Goal: Task Accomplishment & Management: Use online tool/utility

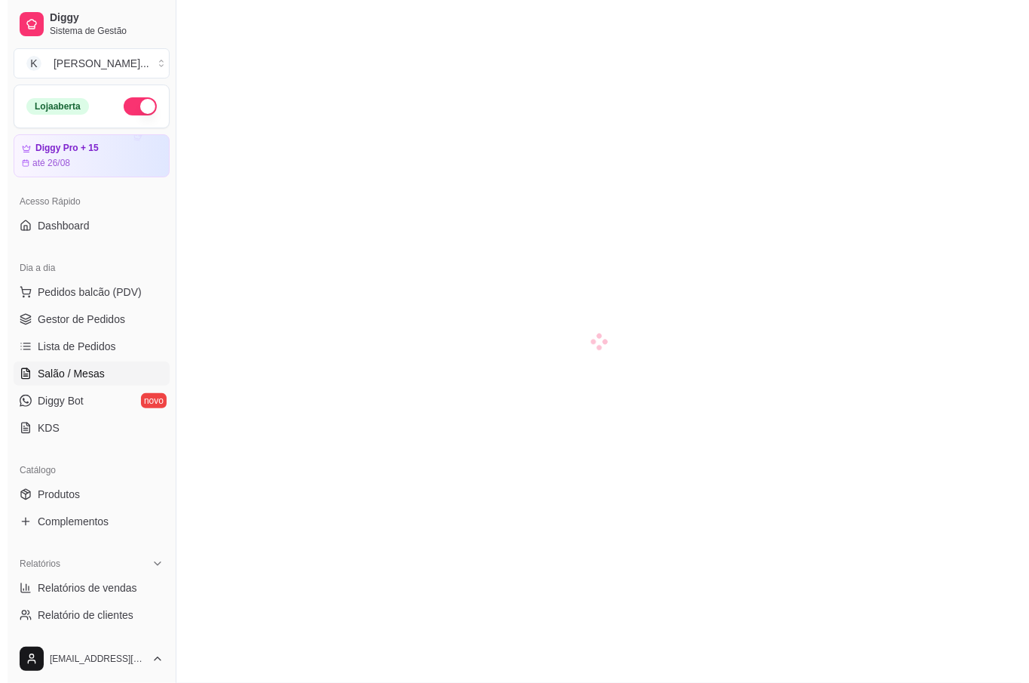
scroll to position [100, 0]
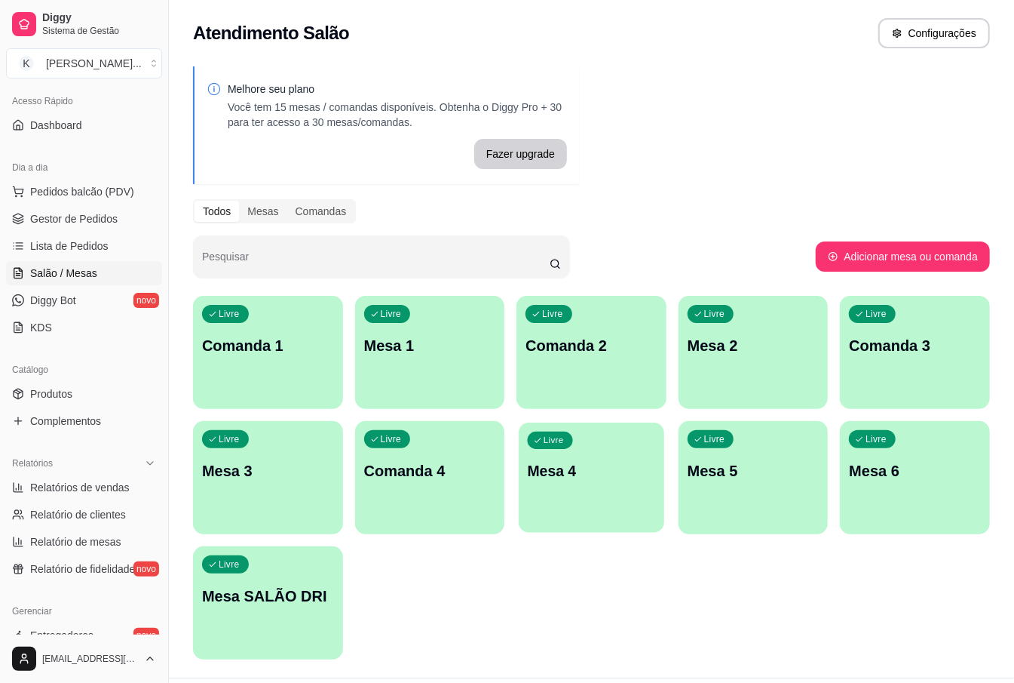
click at [601, 477] on p "Mesa 4" at bounding box center [591, 471] width 127 height 20
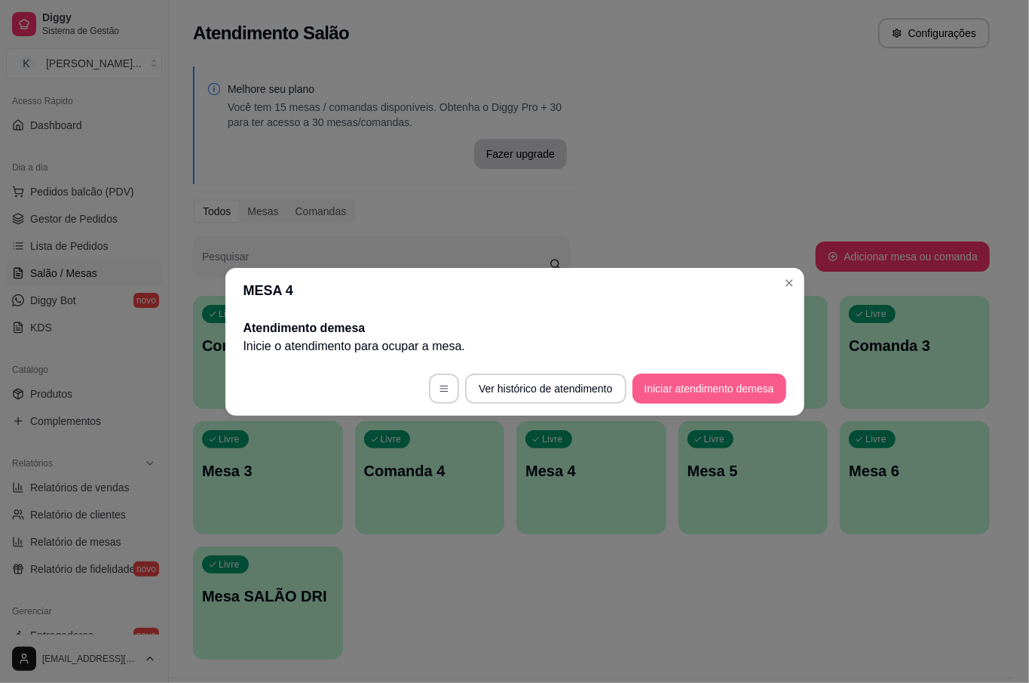
click at [713, 394] on button "Iniciar atendimento de mesa" at bounding box center [710, 388] width 154 height 30
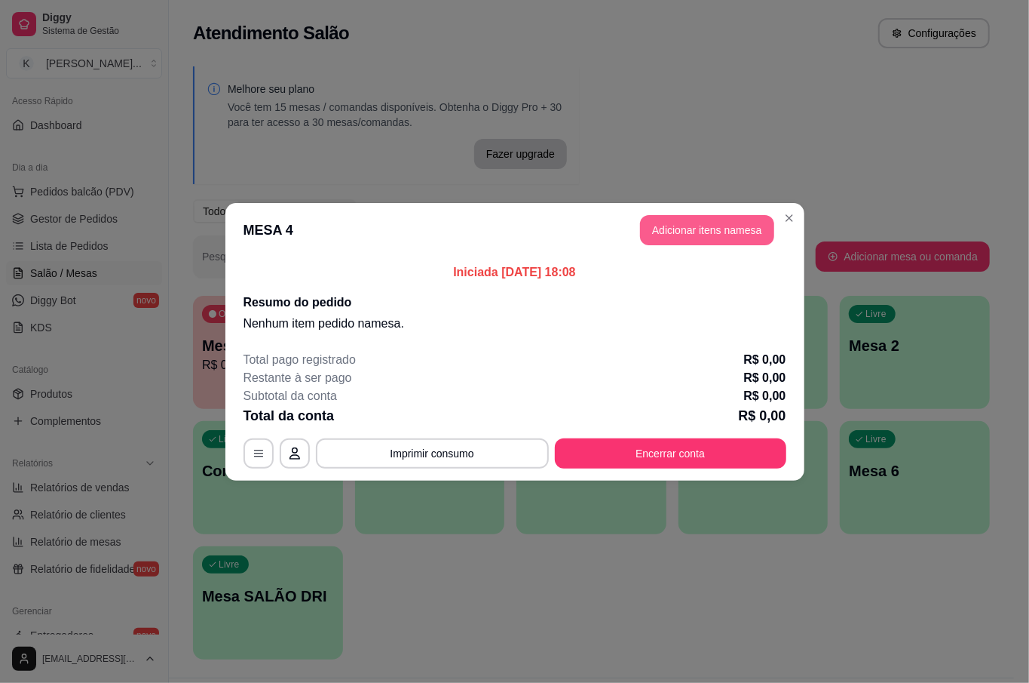
click at [728, 225] on button "Adicionar itens na mesa" at bounding box center [707, 230] width 134 height 30
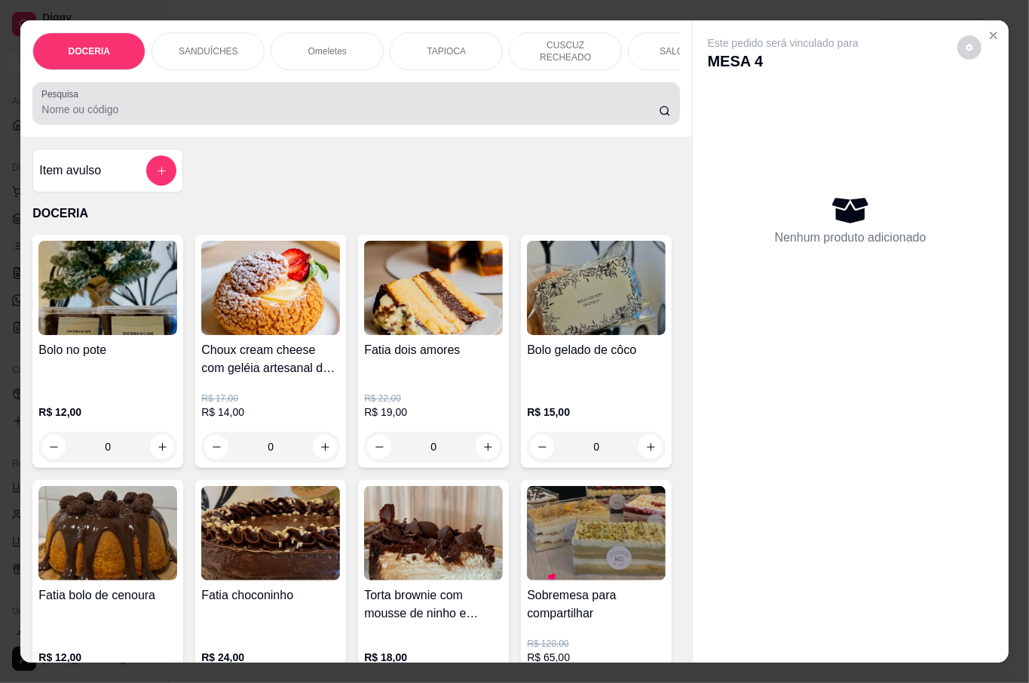
click at [218, 109] on input "Pesquisa" at bounding box center [350, 109] width 618 height 15
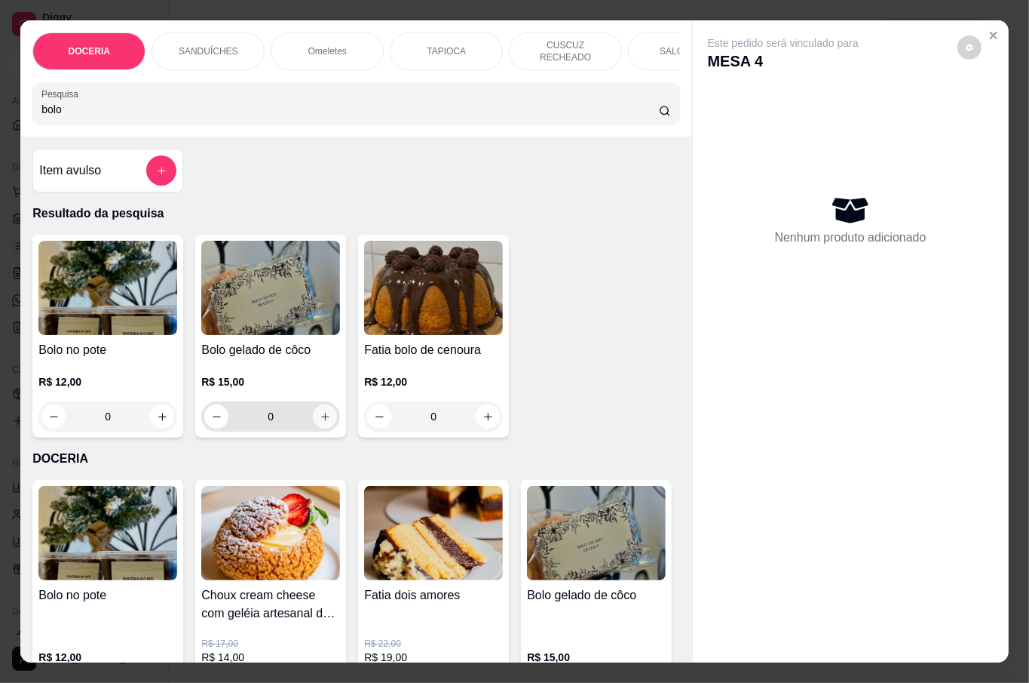
type input "bolo"
click at [321, 413] on icon "increase-product-quantity" at bounding box center [325, 417] width 8 height 8
type input "1"
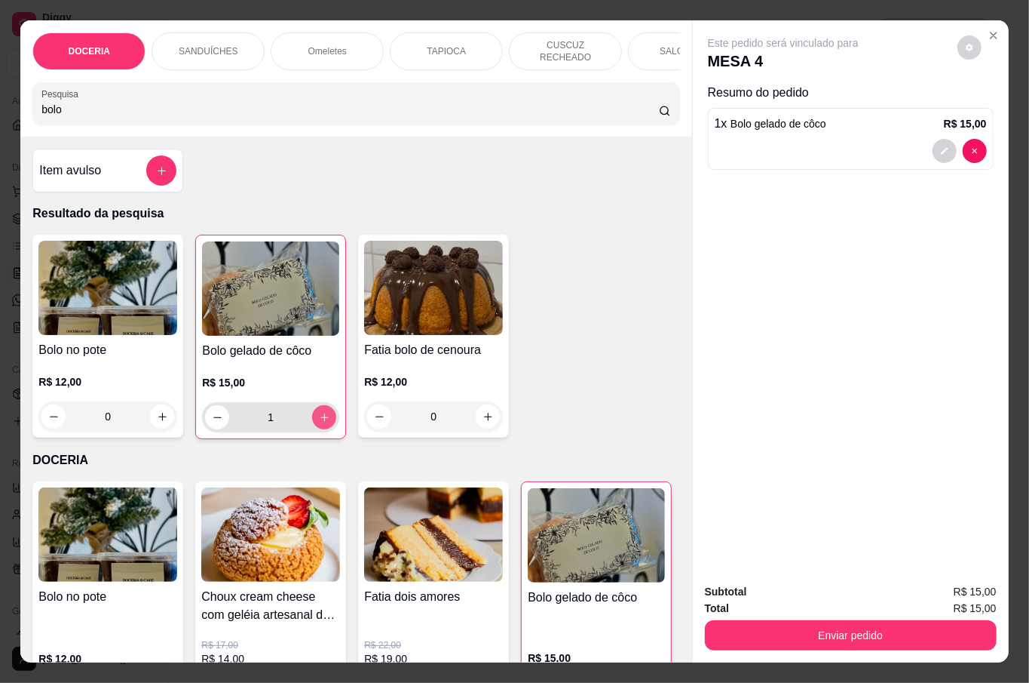
click at [312, 407] on button "increase-product-quantity" at bounding box center [324, 417] width 24 height 24
type input "2"
click at [321, 106] on input "bolo" at bounding box center [350, 109] width 618 height 15
type input "b"
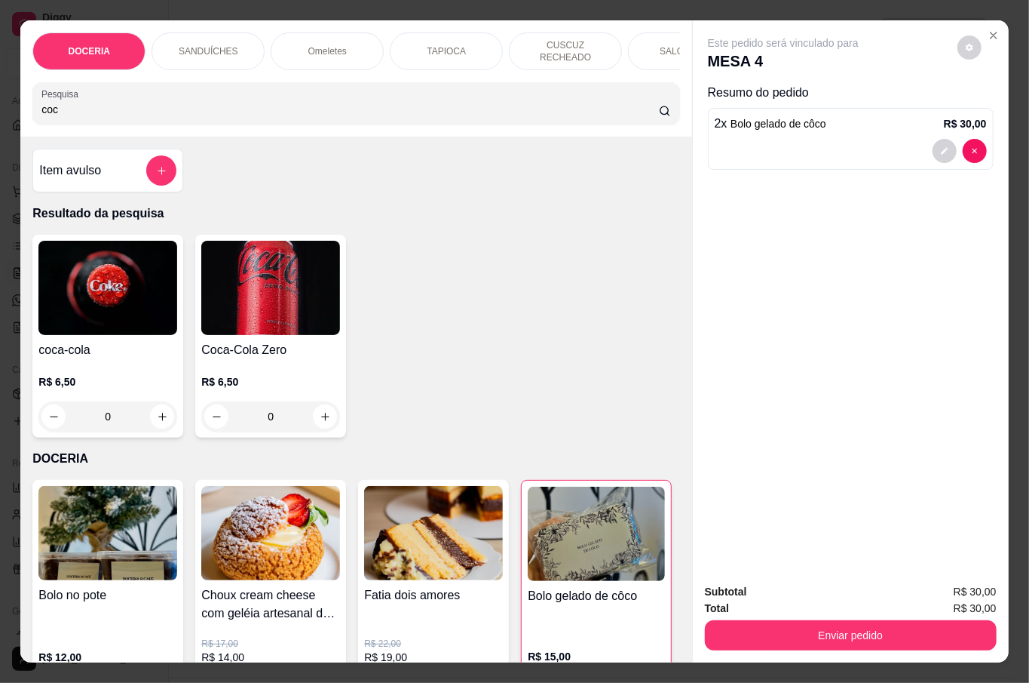
type input "coc"
click at [321, 412] on icon "increase-product-quantity" at bounding box center [325, 416] width 11 height 11
type input "1"
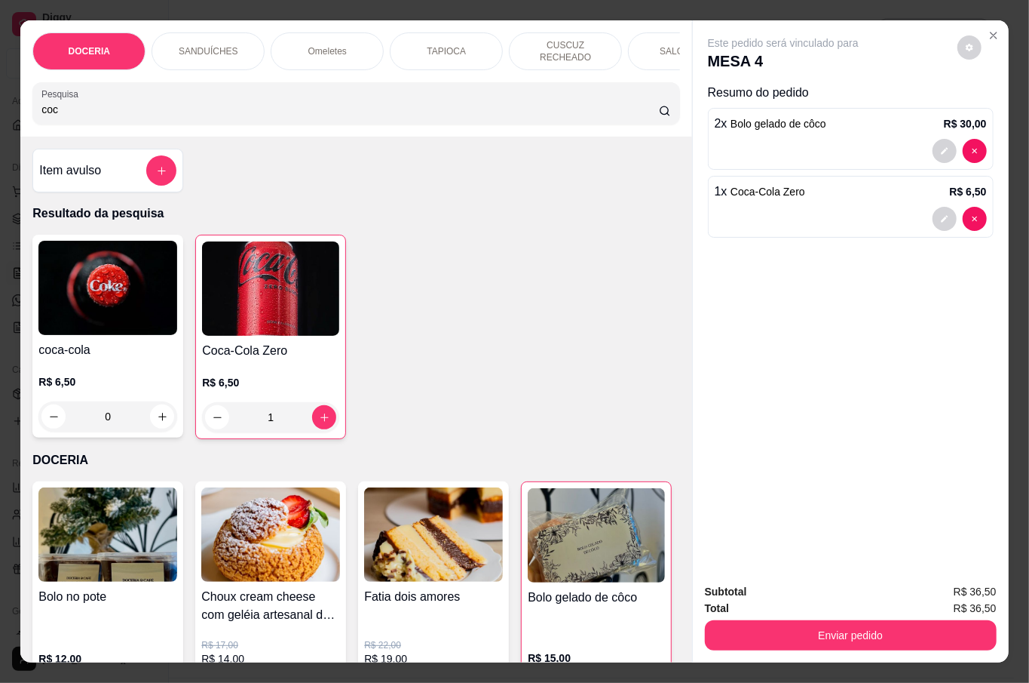
click at [207, 102] on input "coc" at bounding box center [350, 109] width 618 height 15
type input "c"
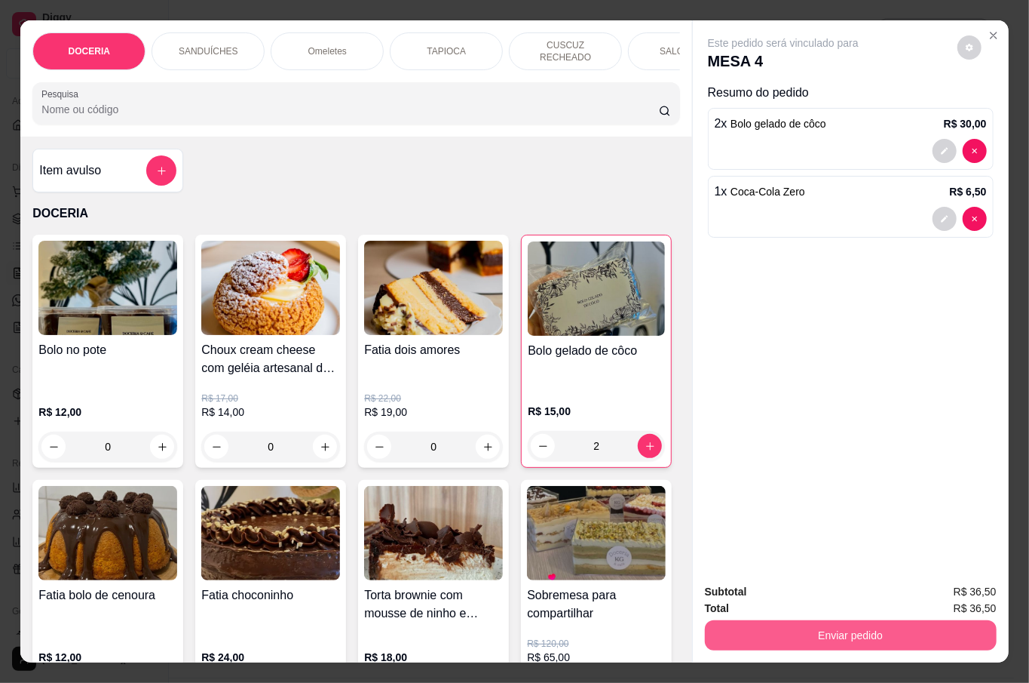
click at [914, 640] on button "Enviar pedido" at bounding box center [851, 635] width 292 height 30
click at [819, 595] on button "Não registrar e enviar pedido" at bounding box center [799, 590] width 157 height 29
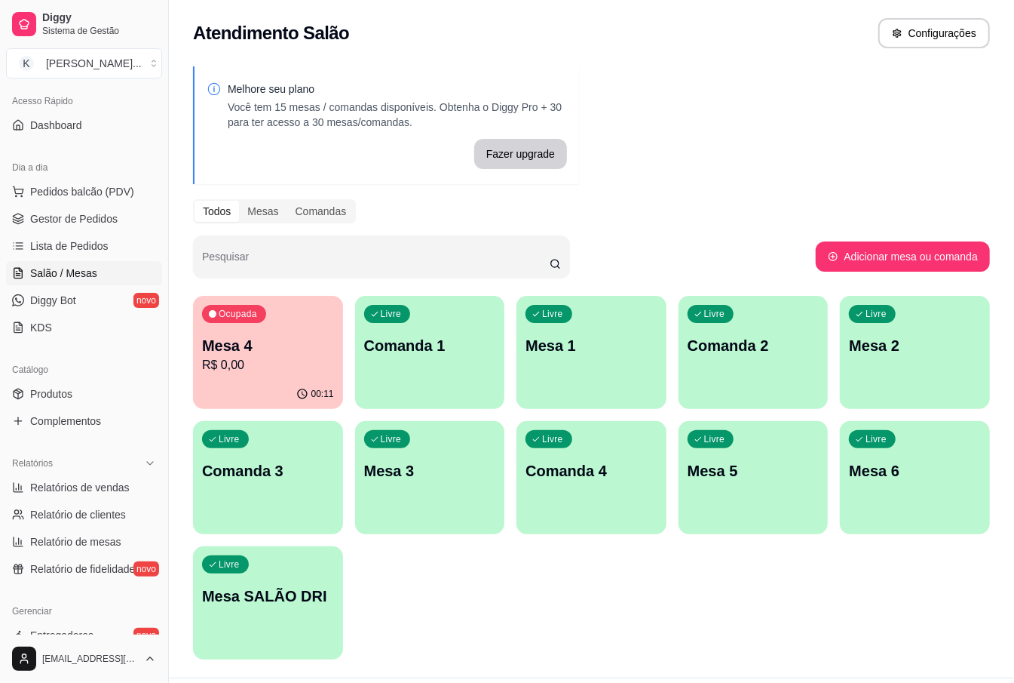
click at [284, 348] on p "Mesa 4" at bounding box center [268, 345] width 132 height 21
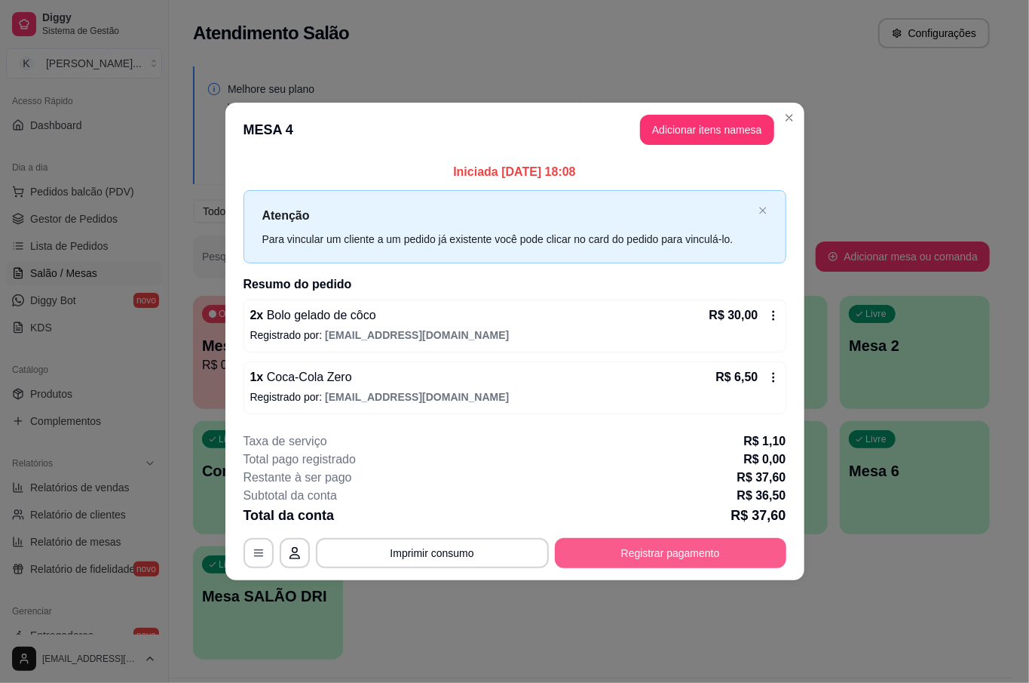
click at [738, 550] on button "Registrar pagamento" at bounding box center [671, 553] width 232 height 30
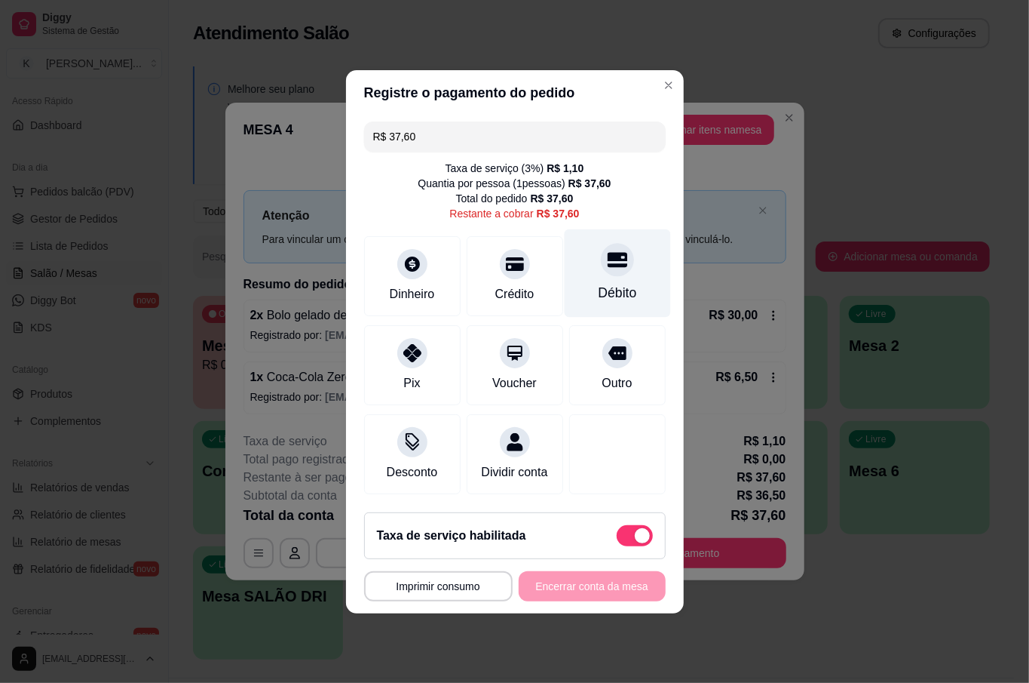
click at [643, 272] on div "Débito" at bounding box center [617, 273] width 106 height 88
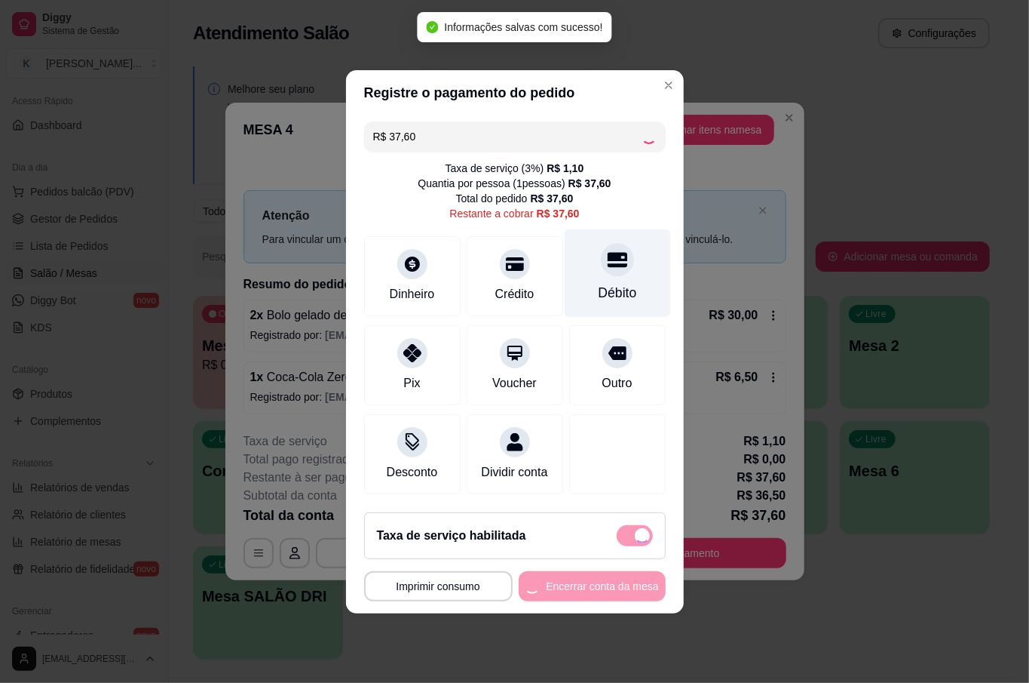
type input "R$ 0,00"
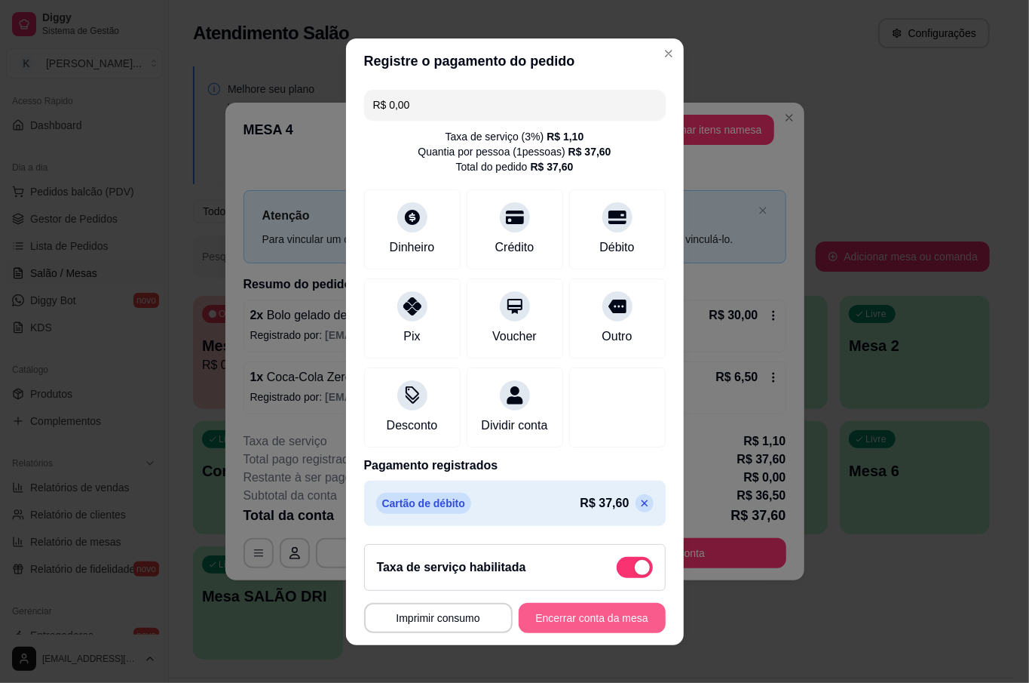
click at [603, 619] on button "Encerrar conta da mesa" at bounding box center [592, 618] width 147 height 30
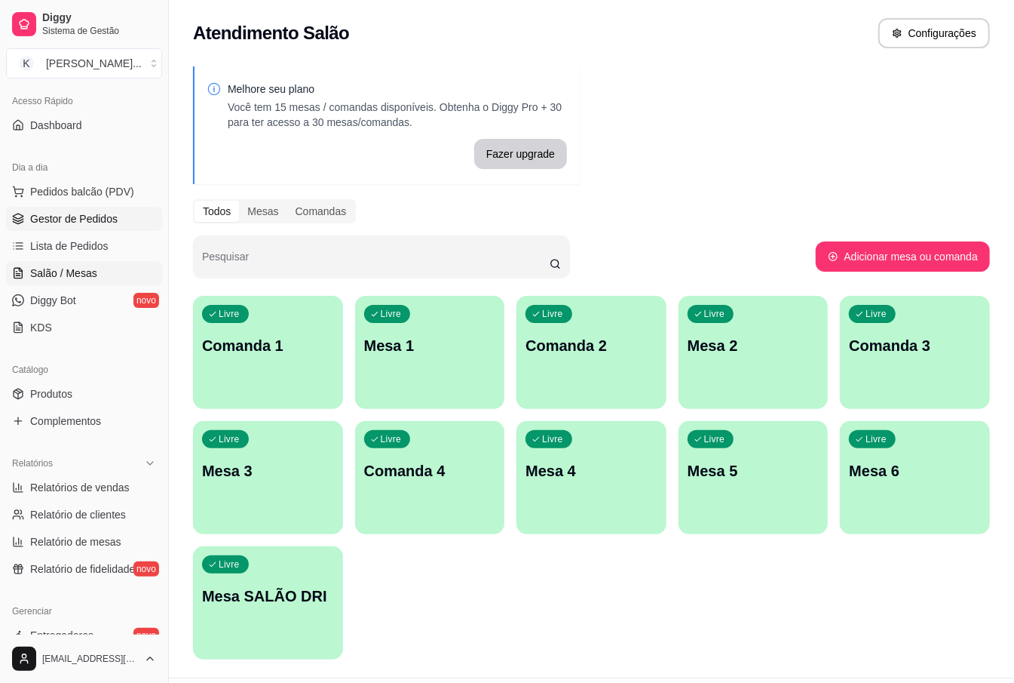
click at [94, 211] on span "Gestor de Pedidos" at bounding box center [73, 218] width 87 height 15
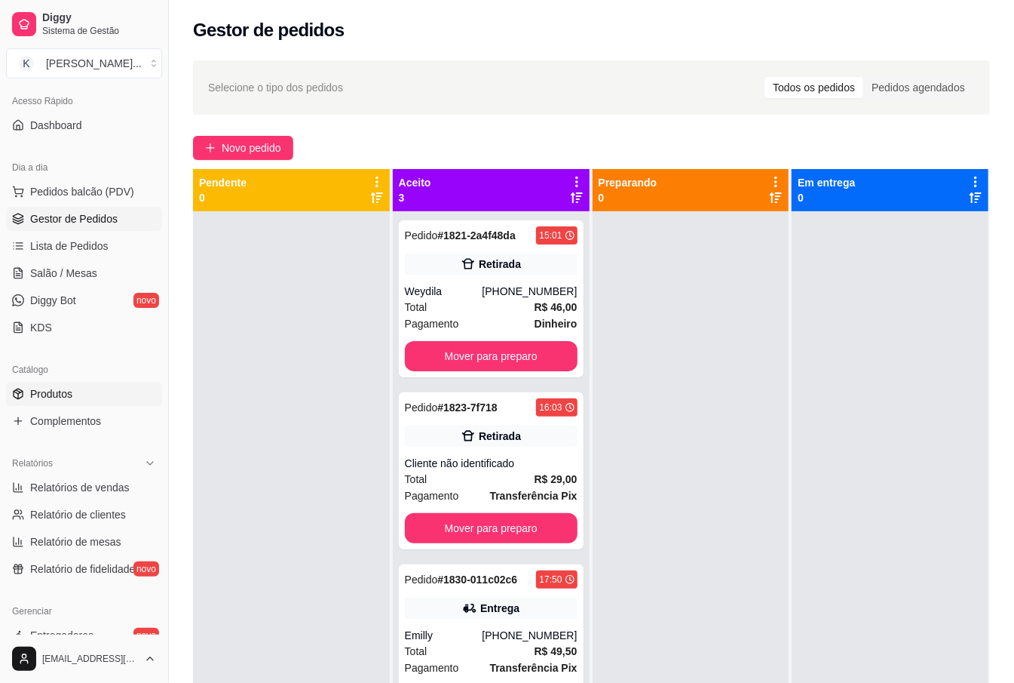
click at [80, 394] on link "Produtos" at bounding box center [84, 394] width 156 height 24
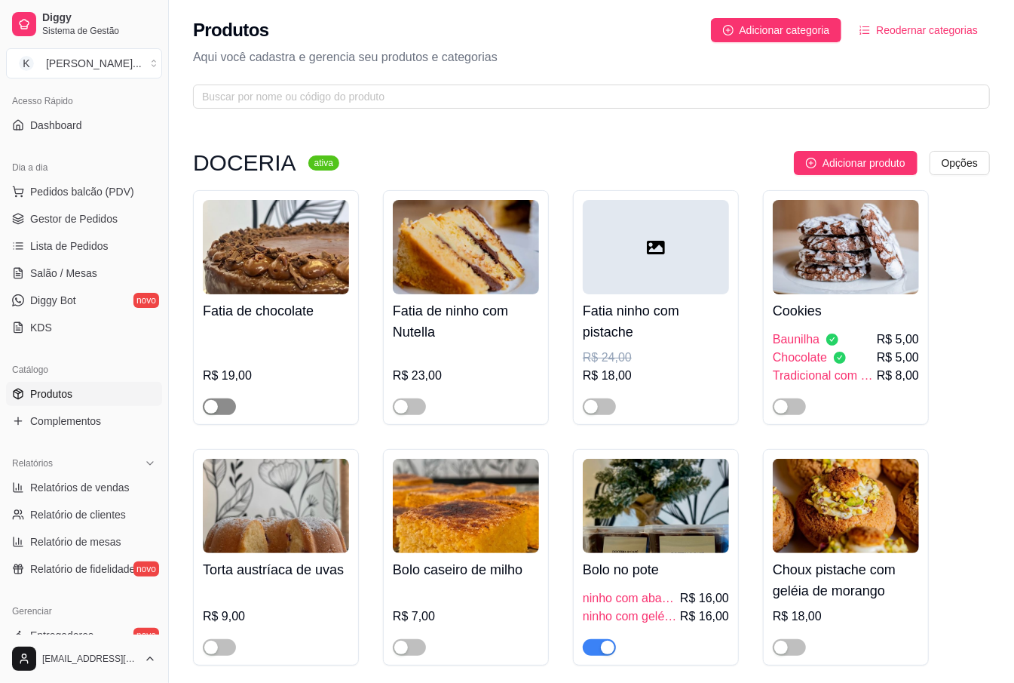
click at [224, 410] on span "button" at bounding box center [219, 406] width 33 height 17
click at [288, 321] on h4 "Fatia de chocolate" at bounding box center [276, 310] width 146 height 21
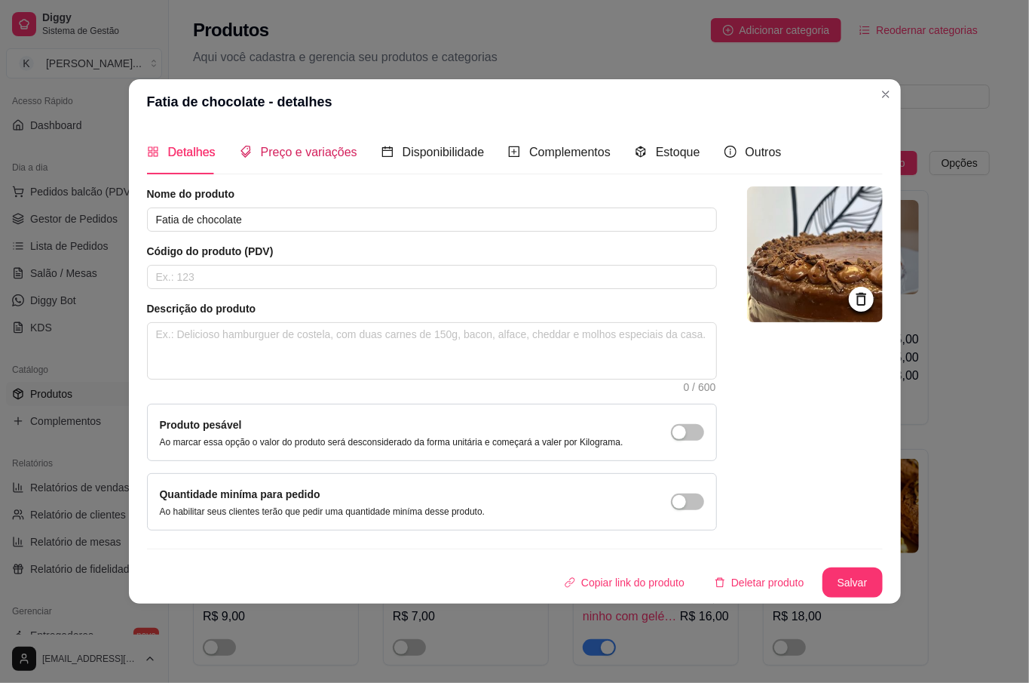
click at [267, 146] on span "Preço e variações" at bounding box center [309, 152] width 97 height 13
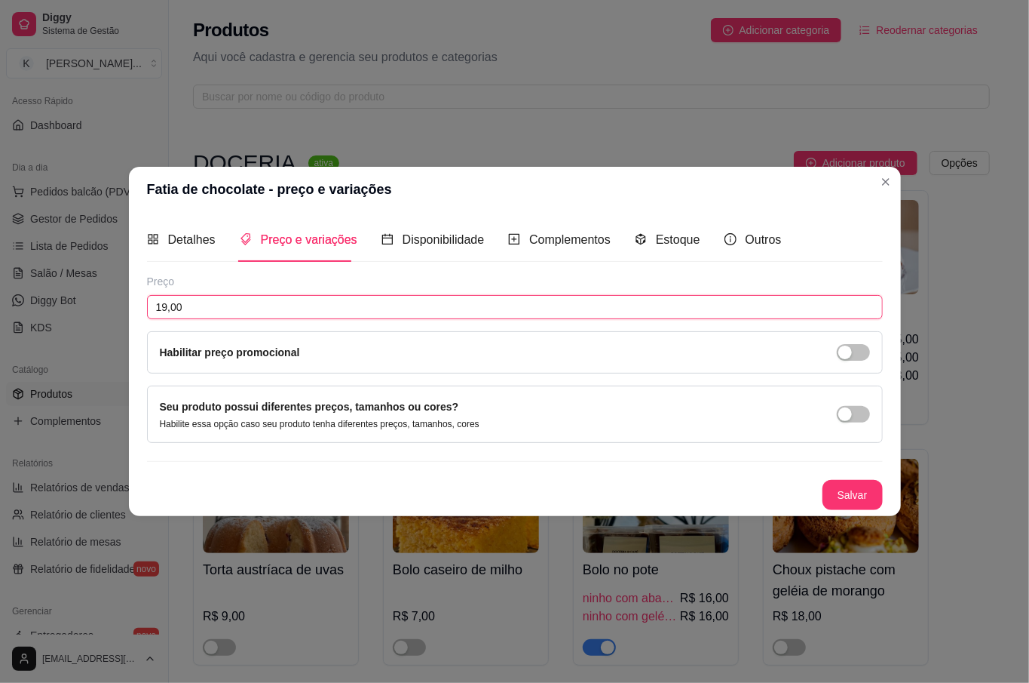
click at [234, 299] on input "19,00" at bounding box center [515, 307] width 736 height 24
type input "20,00"
click at [870, 495] on button "Salvar" at bounding box center [853, 495] width 60 height 30
drag, startPoint x: 775, startPoint y: 351, endPoint x: 740, endPoint y: 369, distance: 39.8
click at [775, 348] on div "Habilitar preço promocional" at bounding box center [515, 352] width 710 height 17
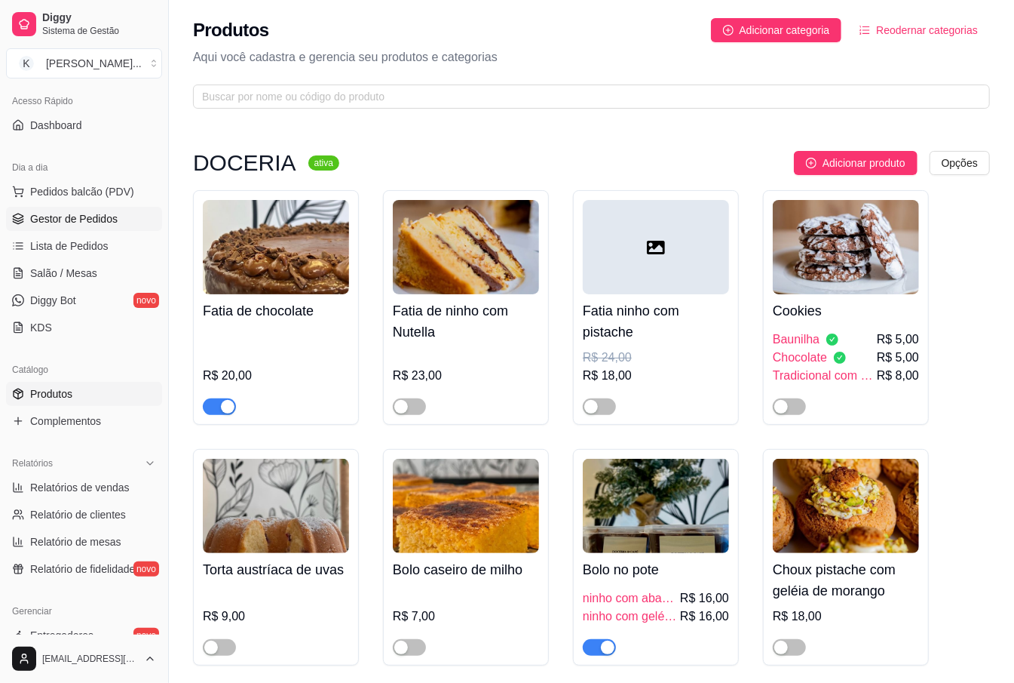
click at [78, 214] on span "Gestor de Pedidos" at bounding box center [73, 218] width 87 height 15
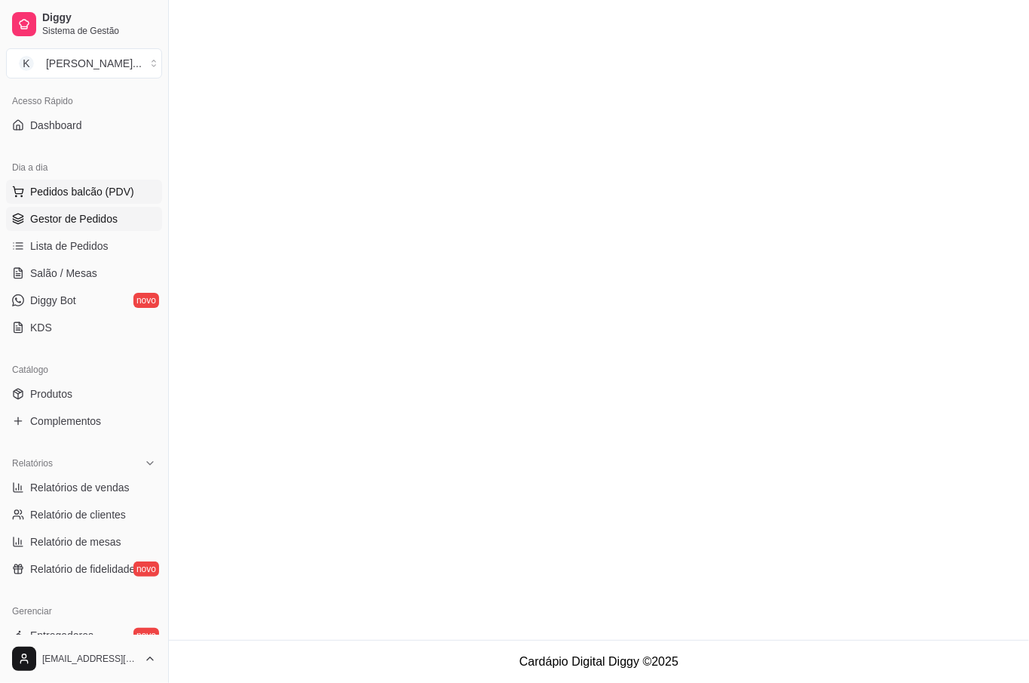
click at [80, 193] on span "Pedidos balcão (PDV)" at bounding box center [82, 191] width 104 height 15
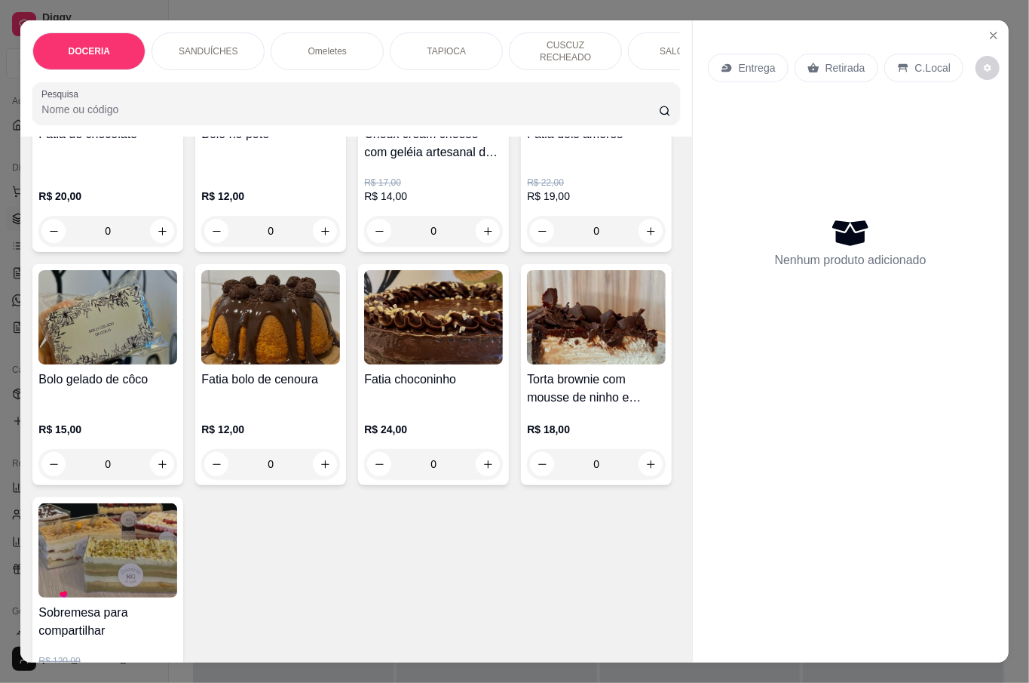
scroll to position [302, 0]
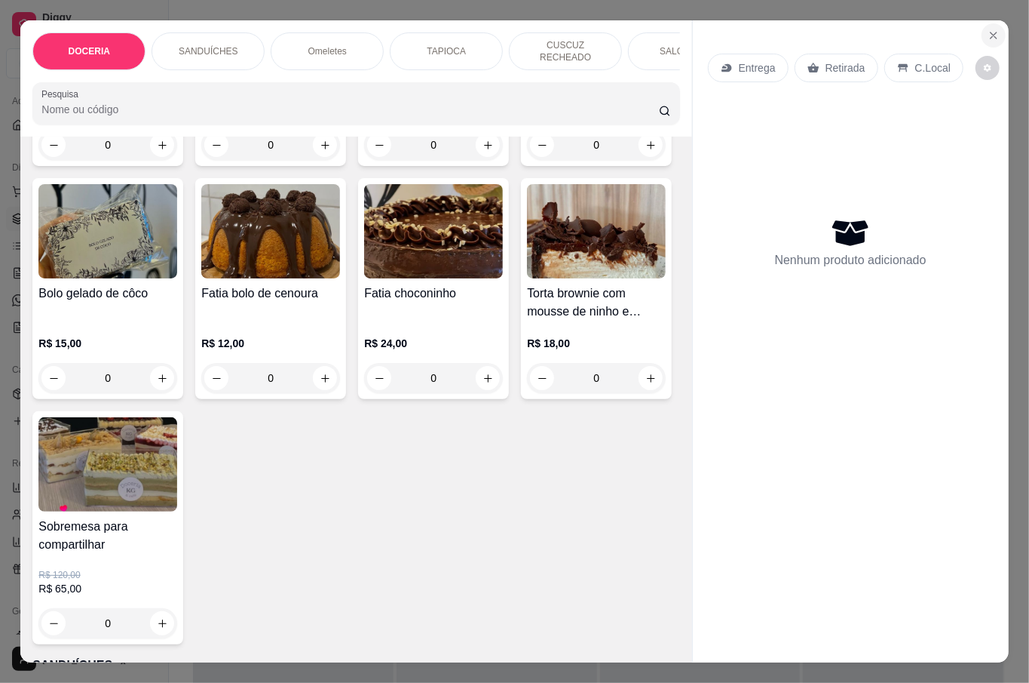
click at [982, 23] on button "Close" at bounding box center [994, 35] width 24 height 24
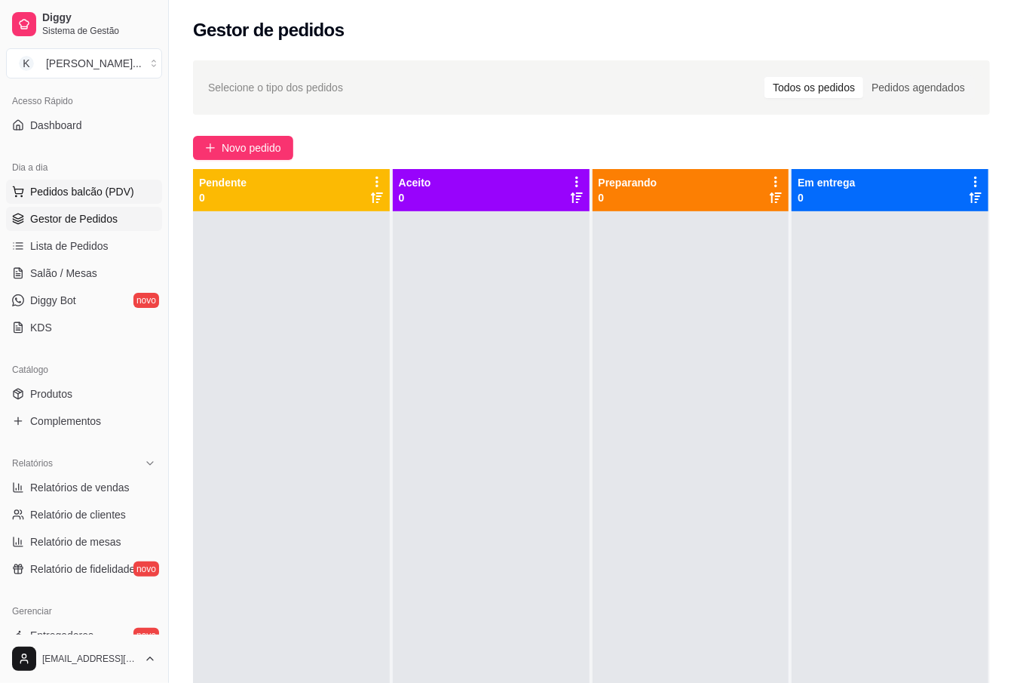
click at [78, 182] on button "Pedidos balcão (PDV)" at bounding box center [84, 191] width 156 height 24
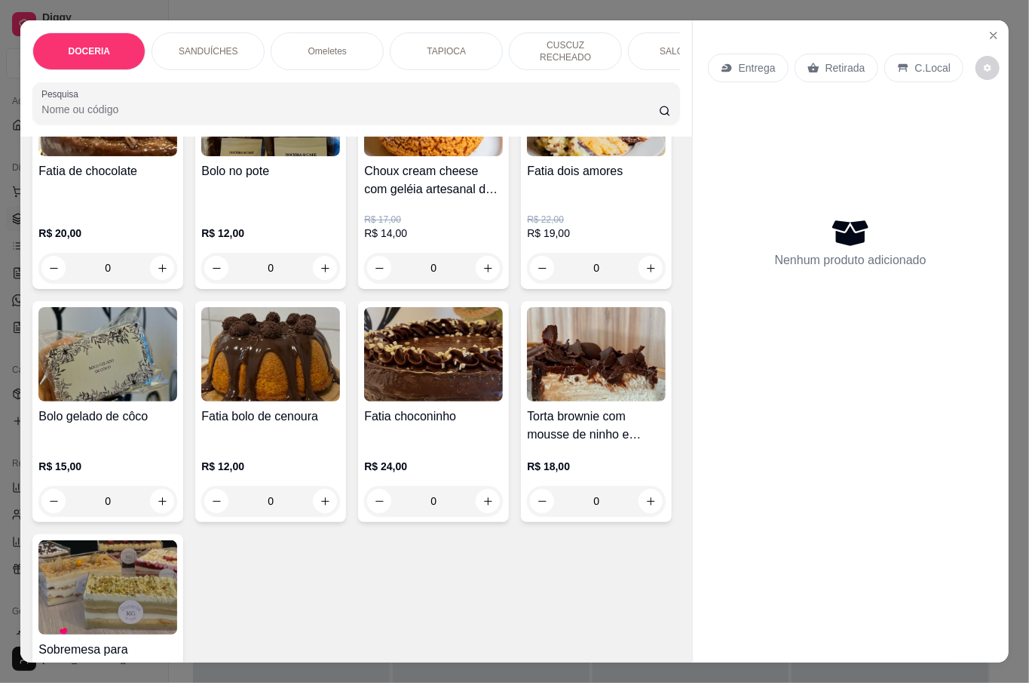
scroll to position [201, 0]
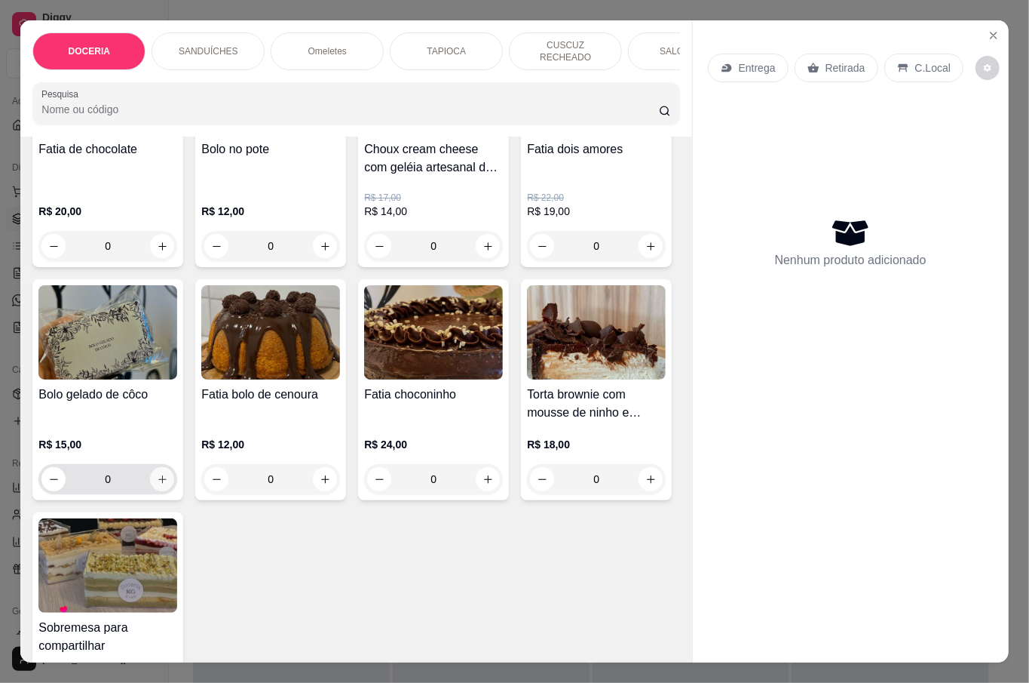
click at [174, 474] on button "increase-product-quantity" at bounding box center [162, 479] width 24 height 24
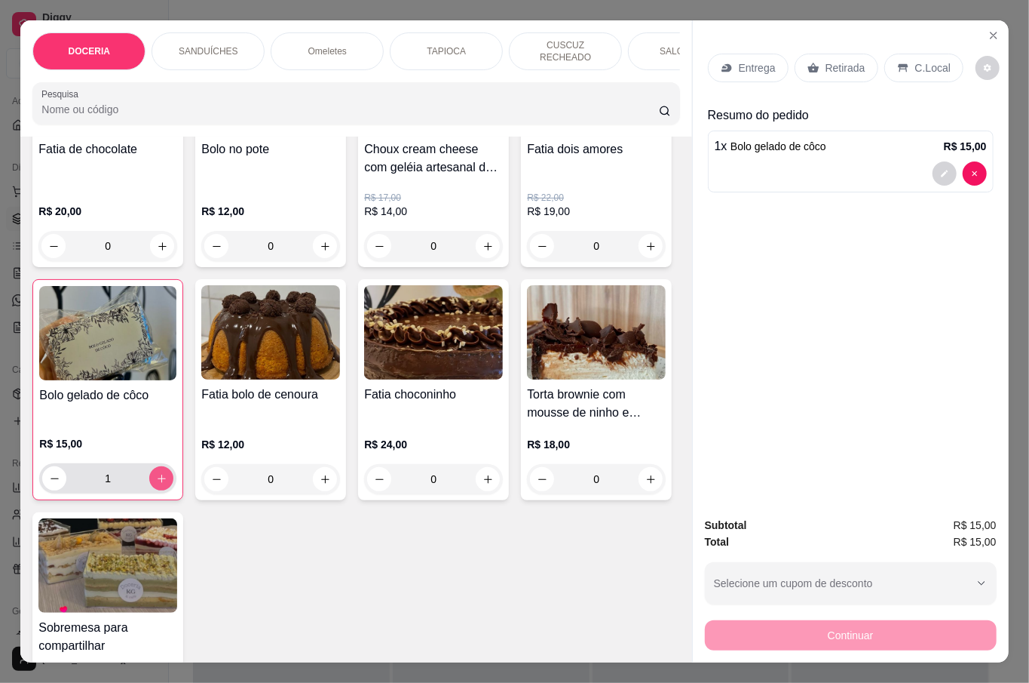
type input "1"
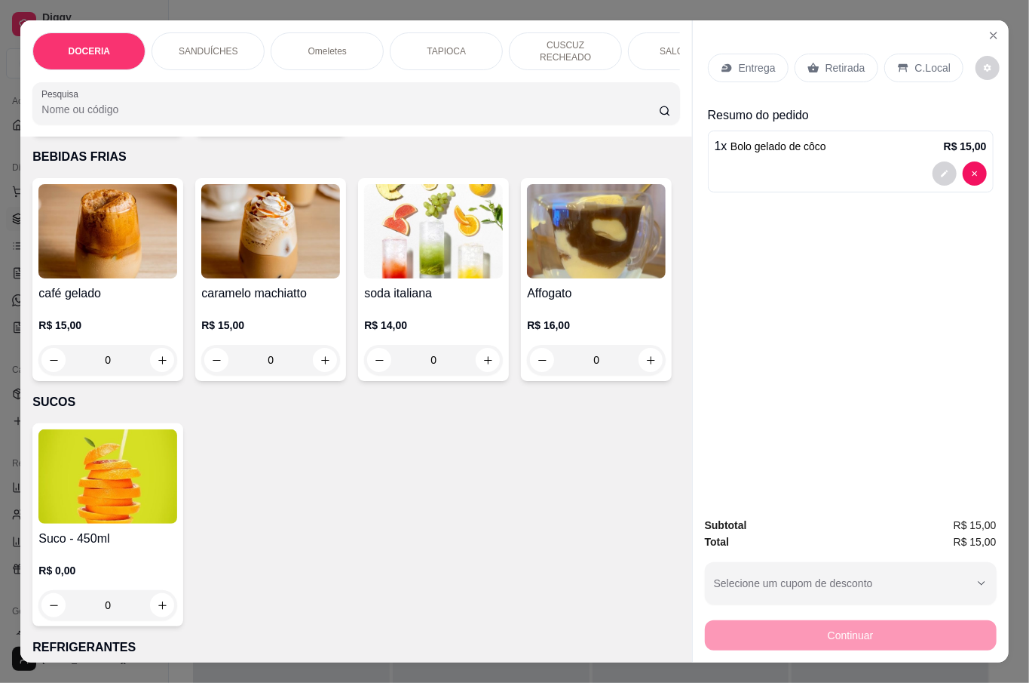
scroll to position [3017, 0]
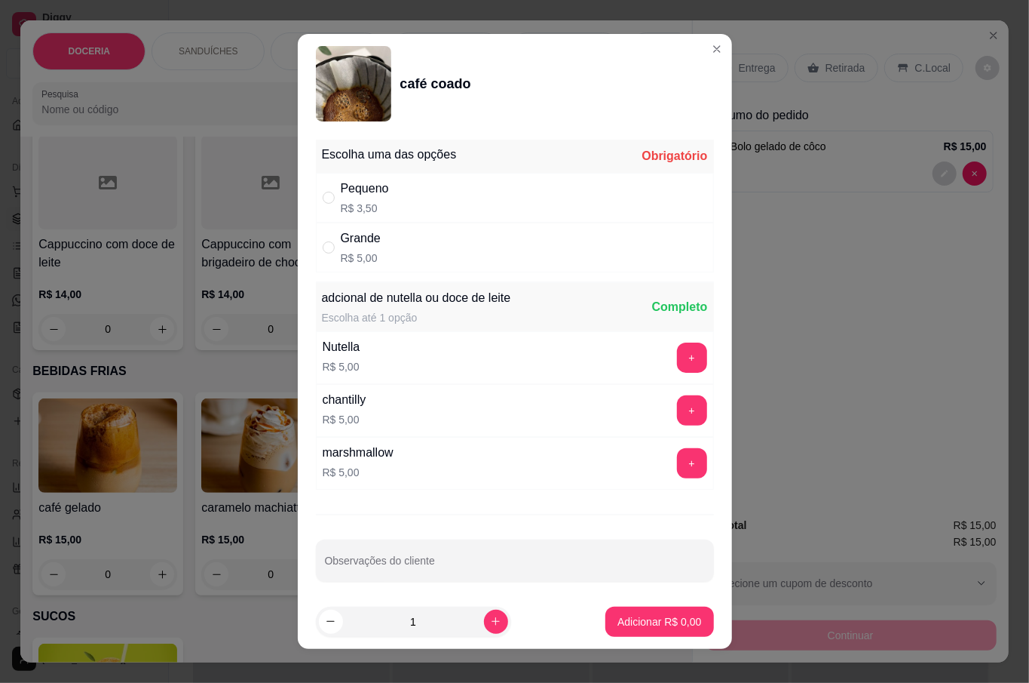
click at [347, 251] on p "R$ 5,00" at bounding box center [361, 257] width 40 height 15
radio input "true"
click at [490, 616] on icon "increase-product-quantity" at bounding box center [495, 620] width 11 height 11
type input "2"
click at [617, 624] on p "Adicionar R$ 10,00" at bounding box center [656, 621] width 87 height 14
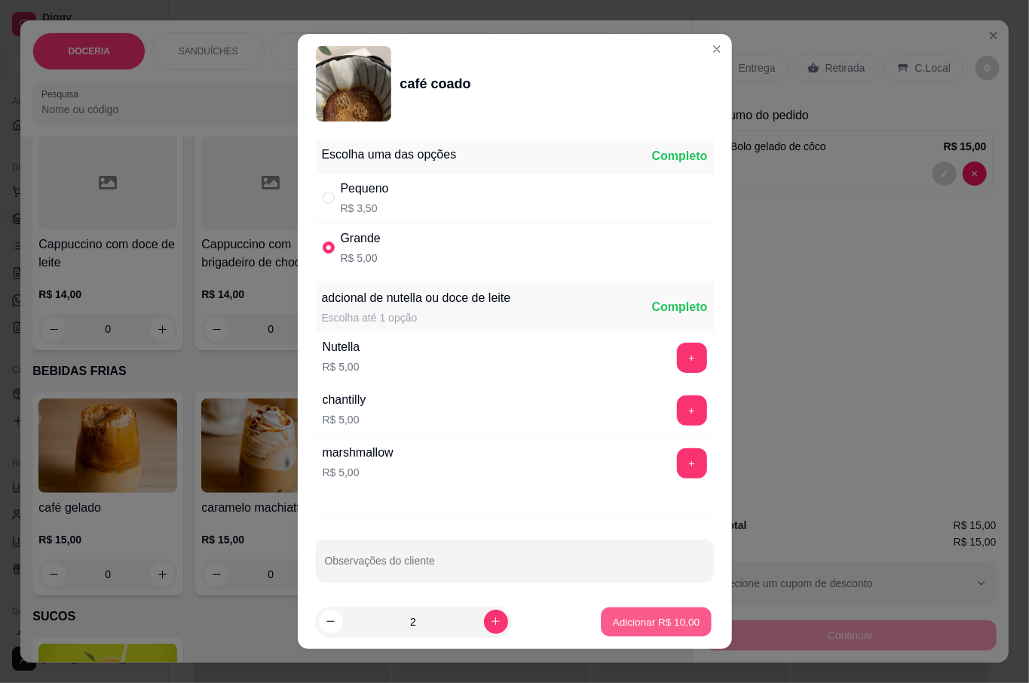
type input "2"
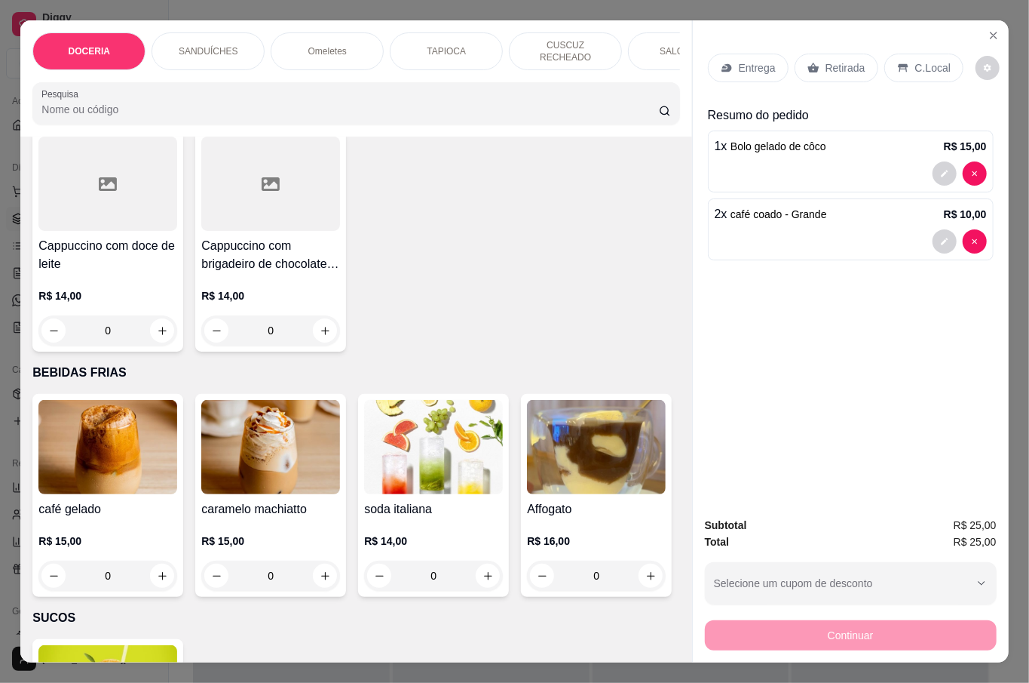
click at [842, 60] on p "Retirada" at bounding box center [846, 67] width 40 height 15
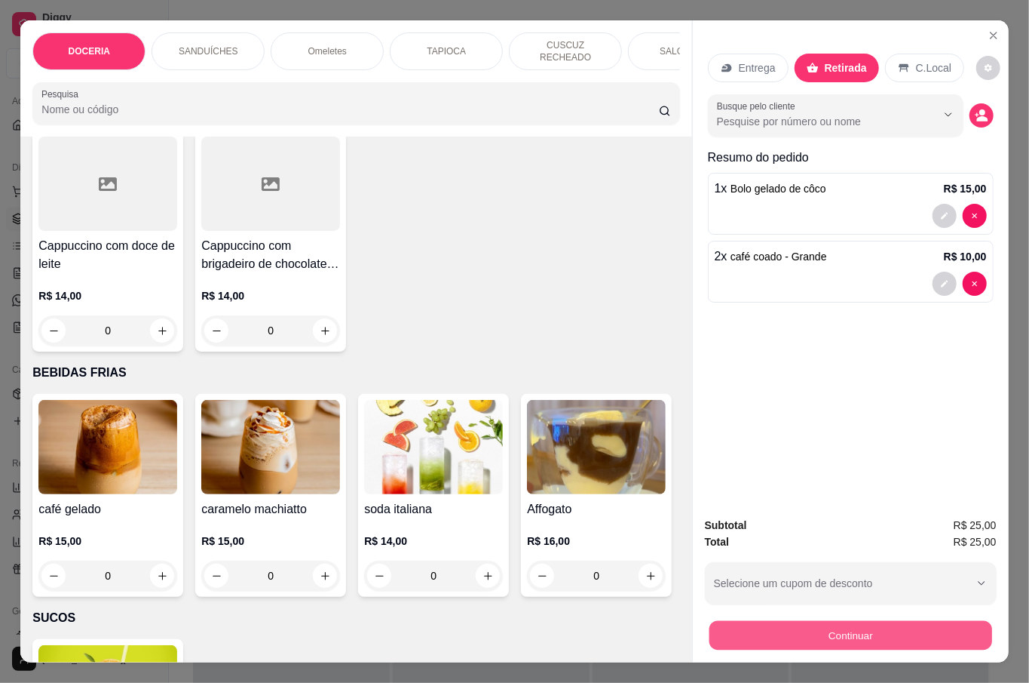
click at [858, 627] on button "Continuar" at bounding box center [850, 634] width 283 height 29
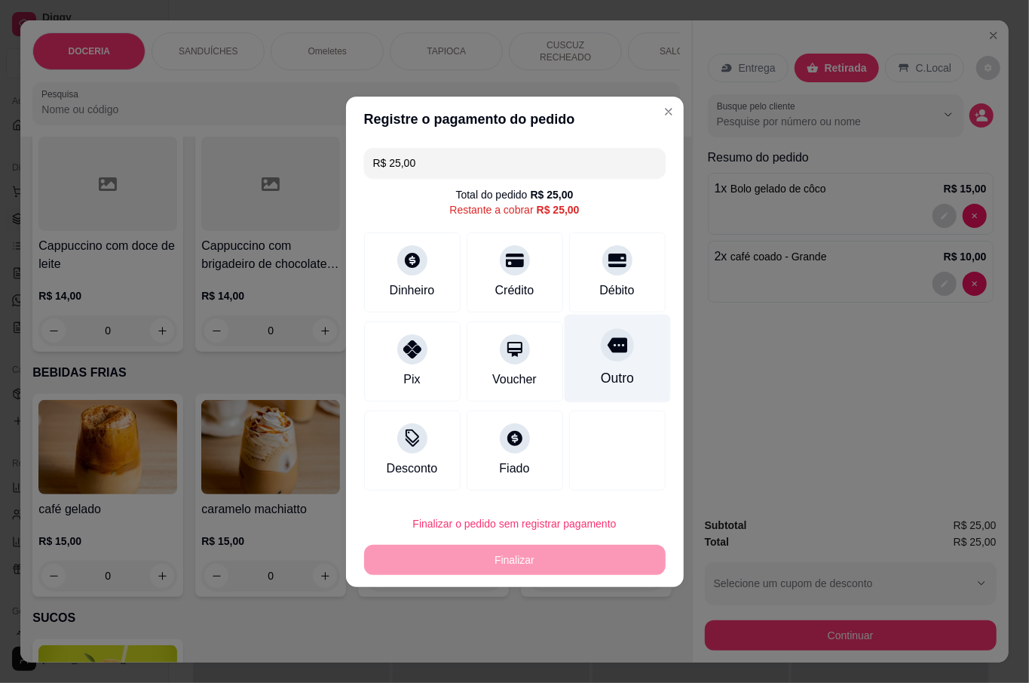
click at [614, 345] on div at bounding box center [617, 344] width 33 height 33
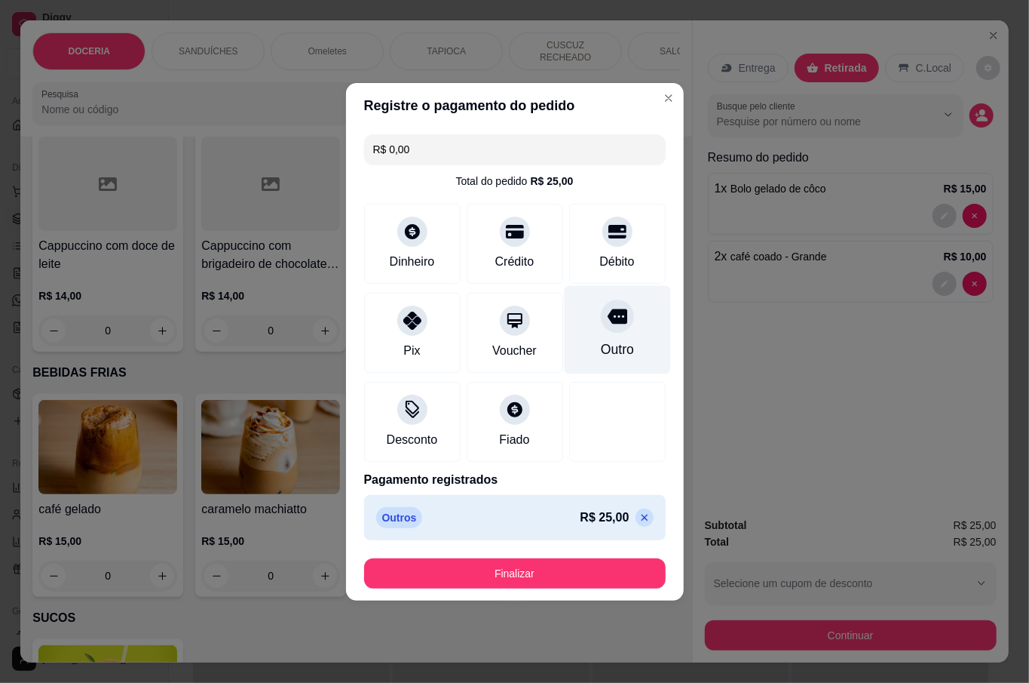
type input "R$ 0,00"
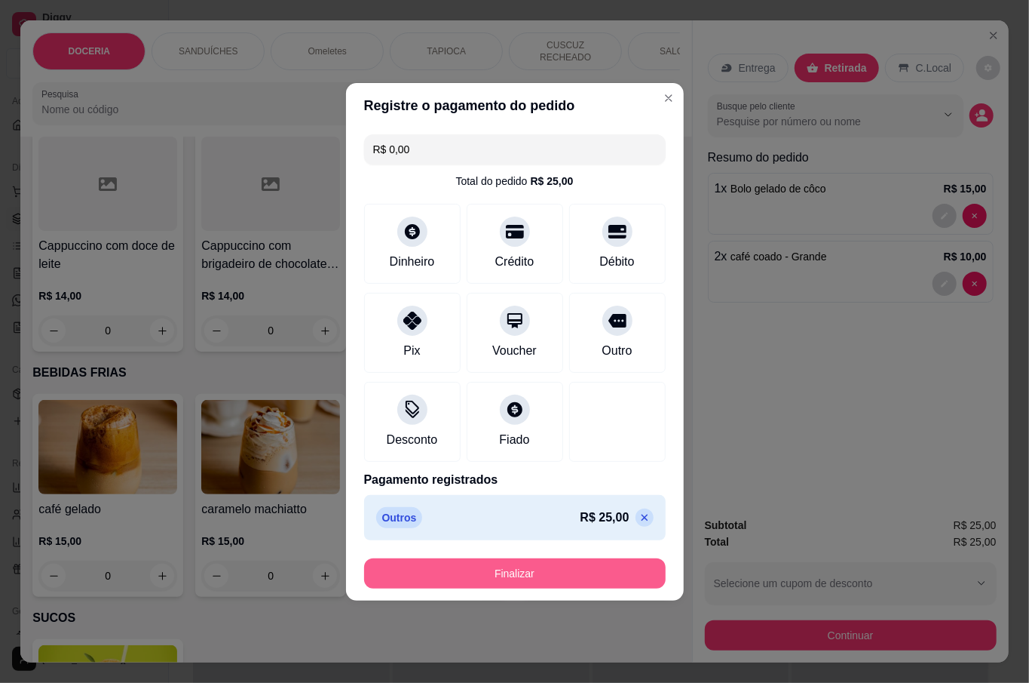
click at [564, 568] on button "Finalizar" at bounding box center [515, 573] width 302 height 30
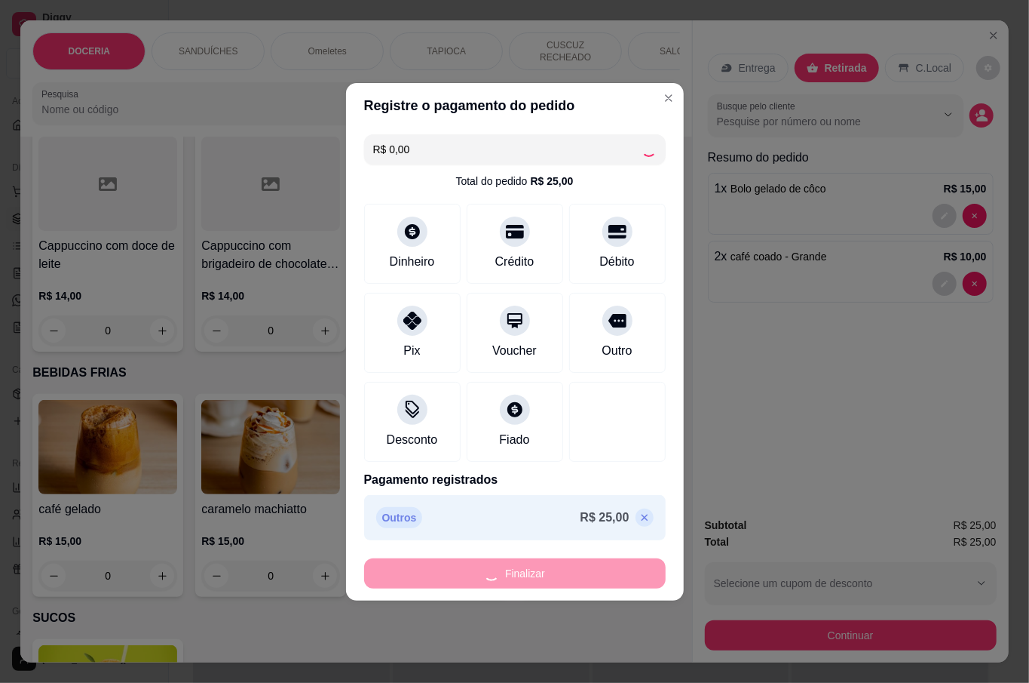
type input "0"
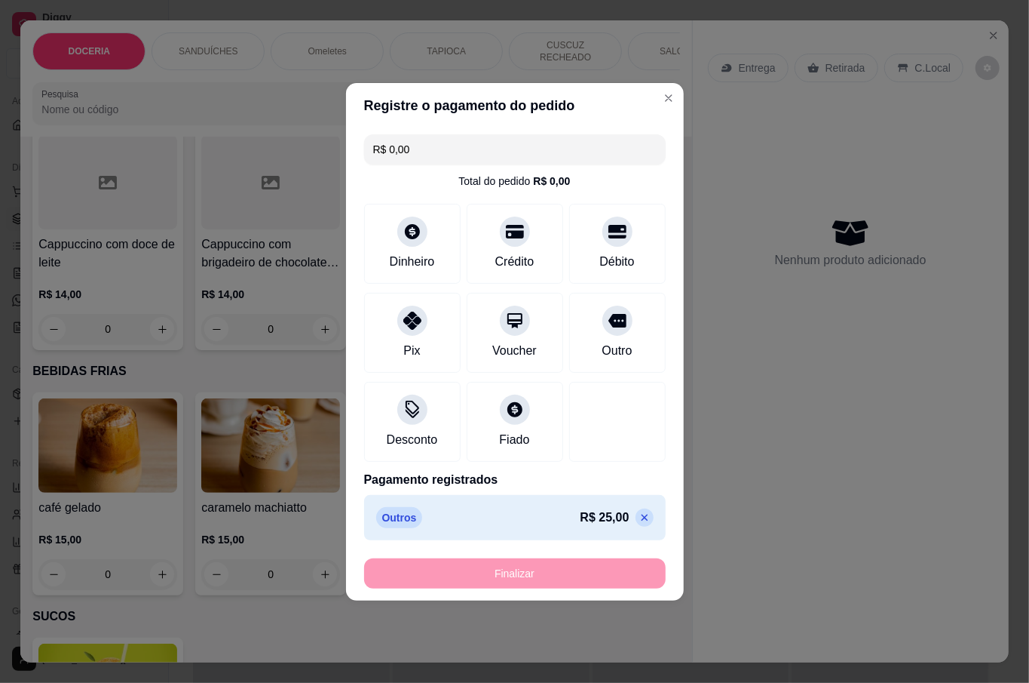
type input "-R$ 25,00"
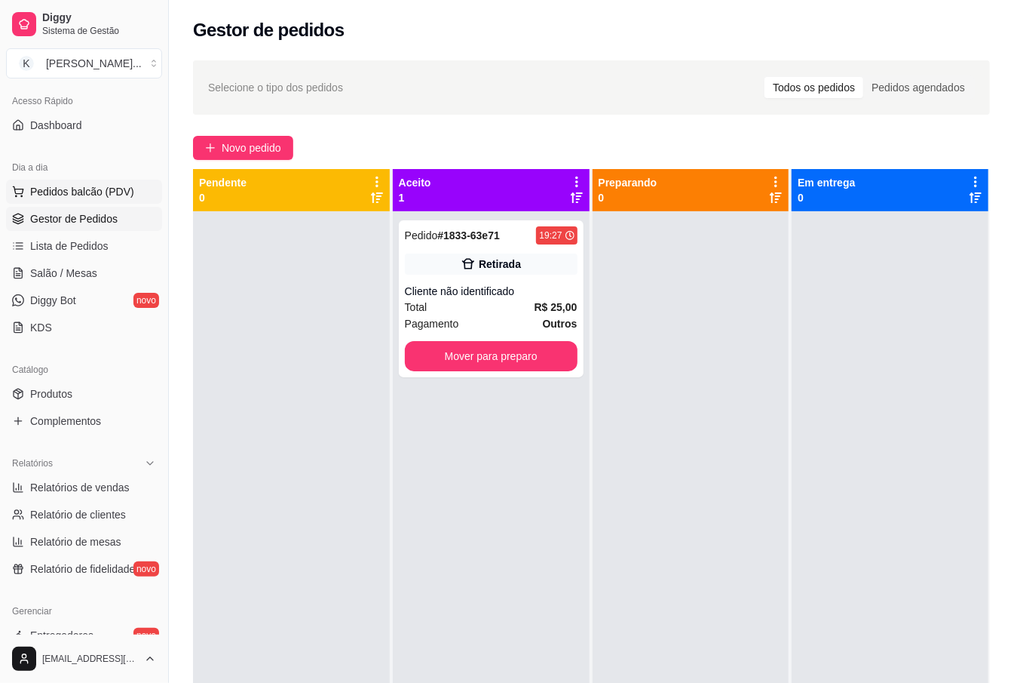
click at [88, 192] on span "Pedidos balcão (PDV)" at bounding box center [82, 191] width 104 height 15
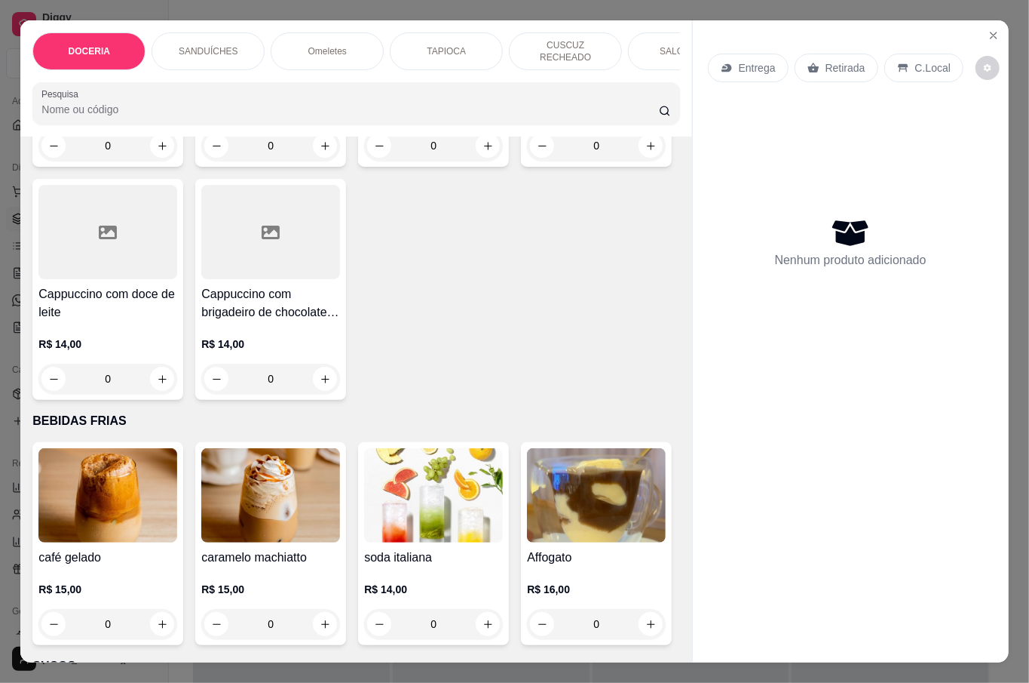
scroll to position [3017, 0]
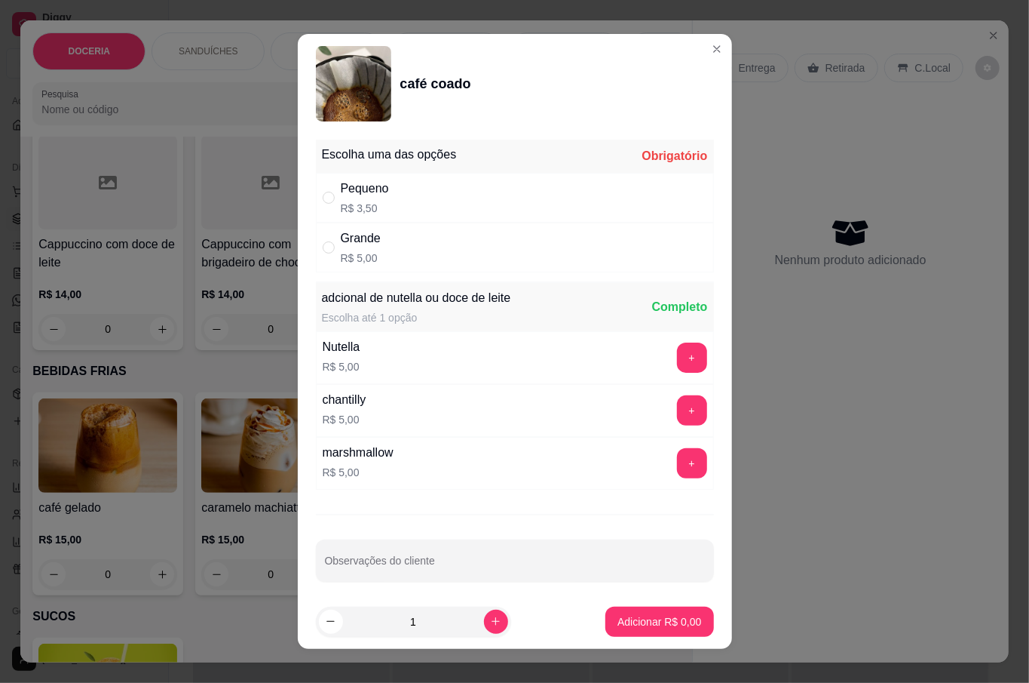
click at [381, 213] on p "R$ 3,50" at bounding box center [365, 208] width 48 height 15
radio input "true"
click at [676, 620] on p "Adicionar R$ 3,50" at bounding box center [660, 621] width 84 height 15
type input "1"
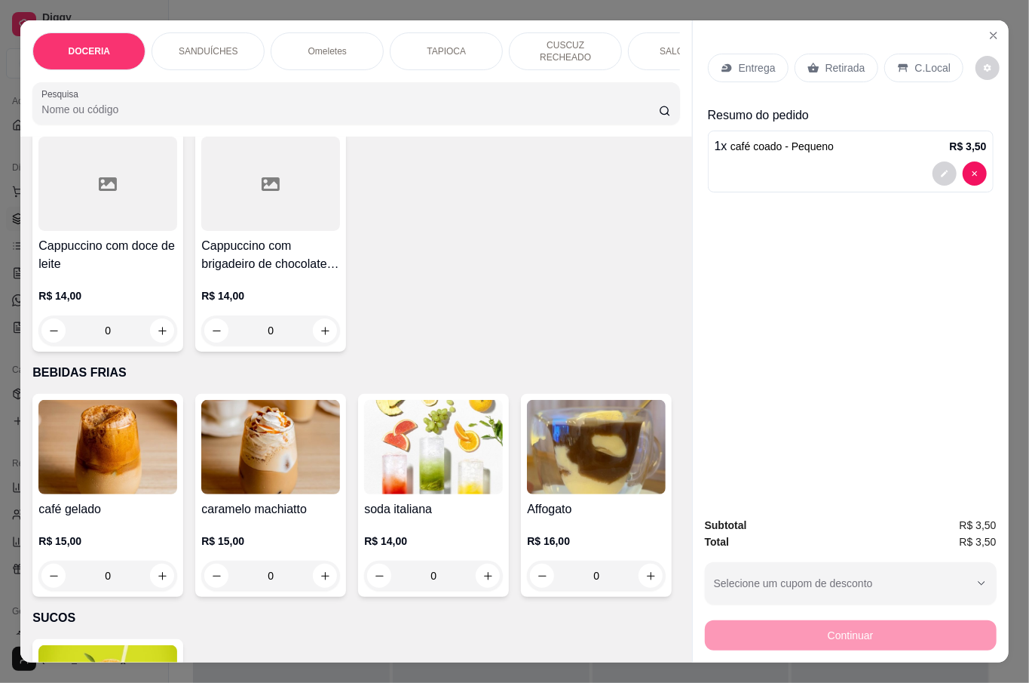
click at [837, 60] on p "Retirada" at bounding box center [846, 67] width 40 height 15
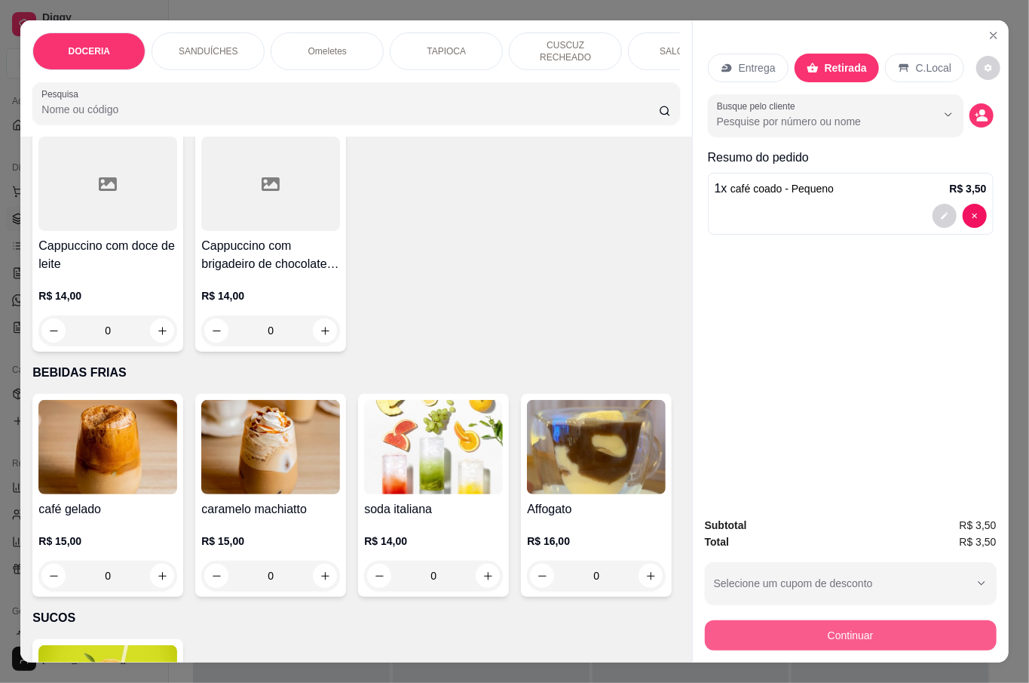
click at [846, 623] on button "Continuar" at bounding box center [851, 635] width 292 height 30
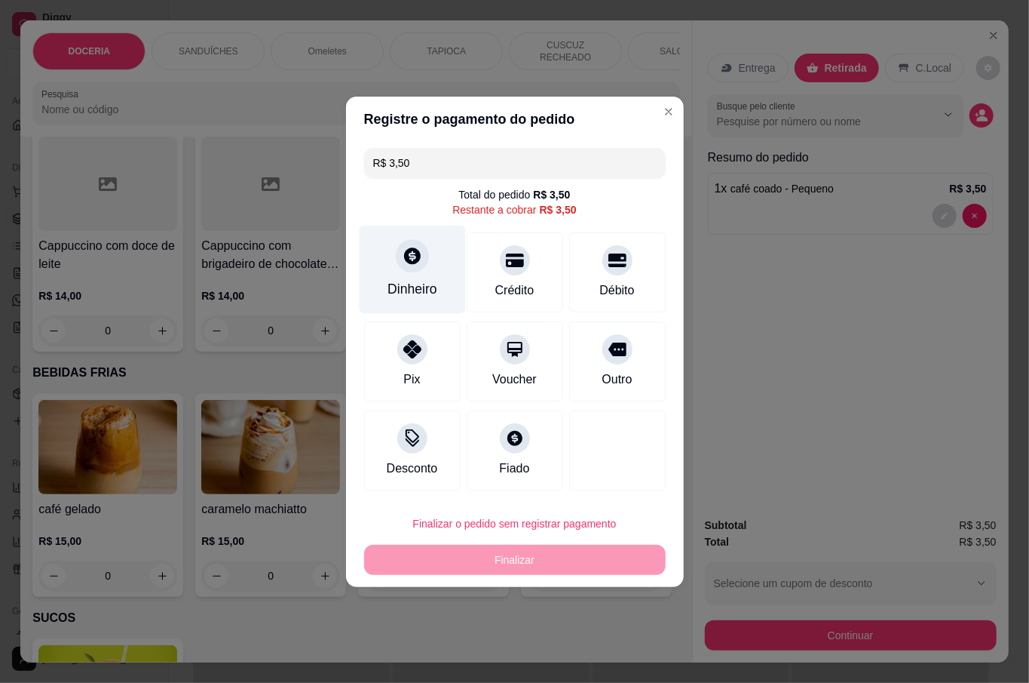
click at [400, 291] on div "Dinheiro" at bounding box center [413, 289] width 50 height 20
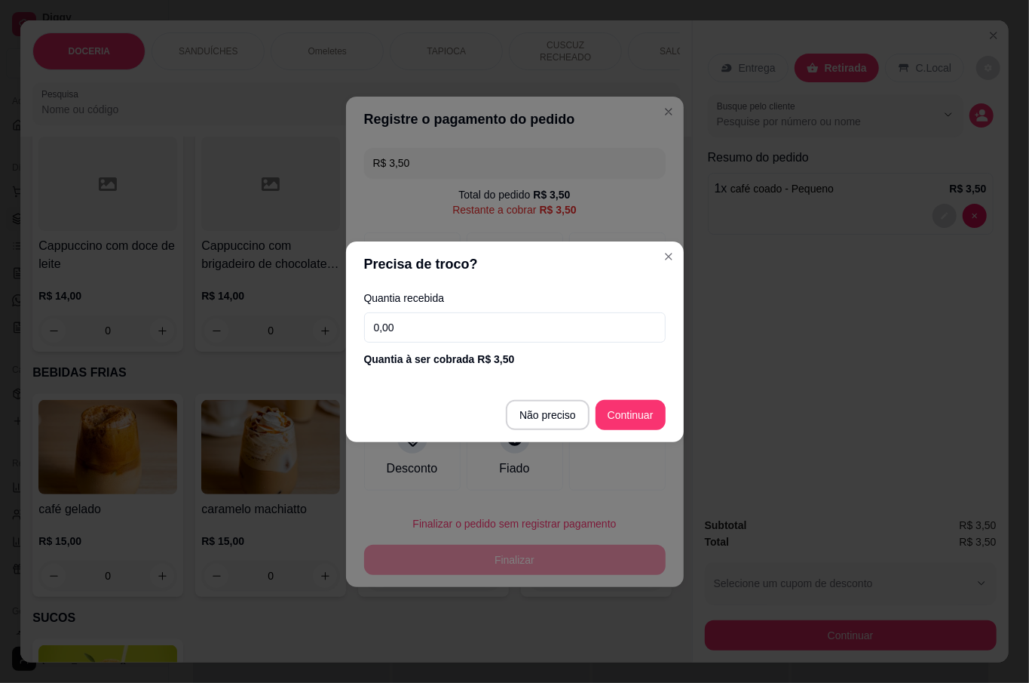
click at [472, 332] on input "0,00" at bounding box center [515, 327] width 302 height 30
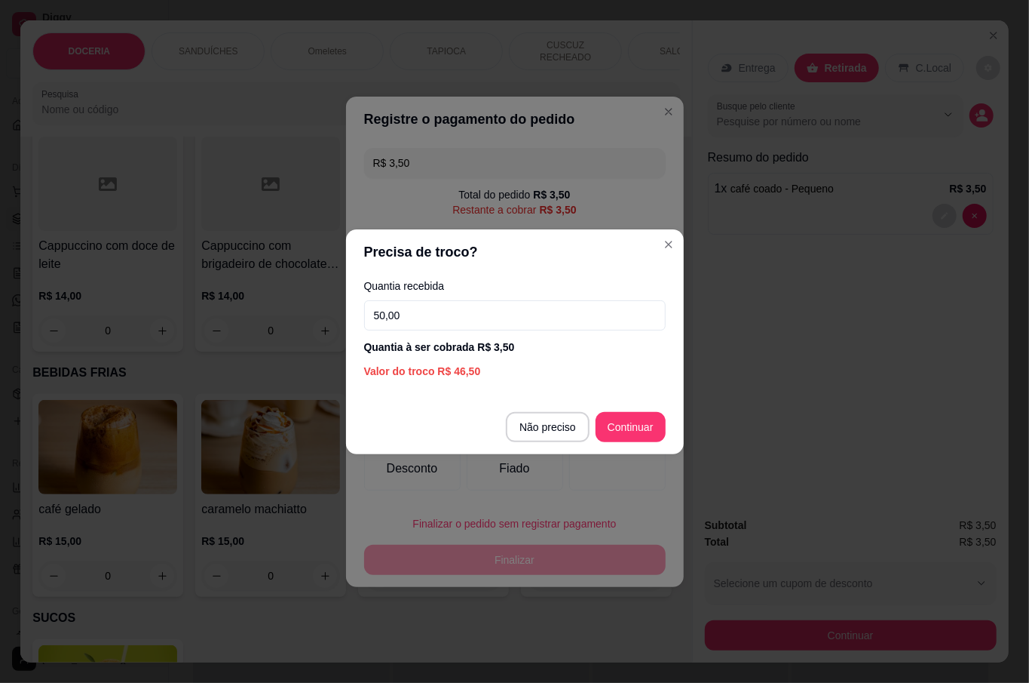
type input "5,00"
type input "R$ 0,00"
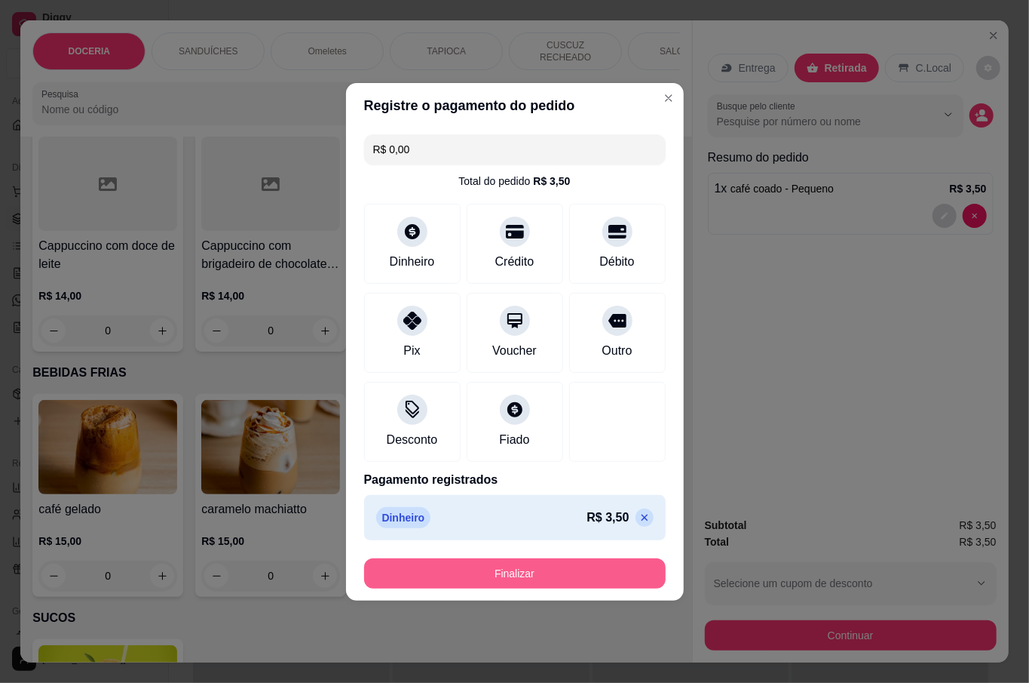
click at [558, 567] on button "Finalizar" at bounding box center [515, 573] width 302 height 30
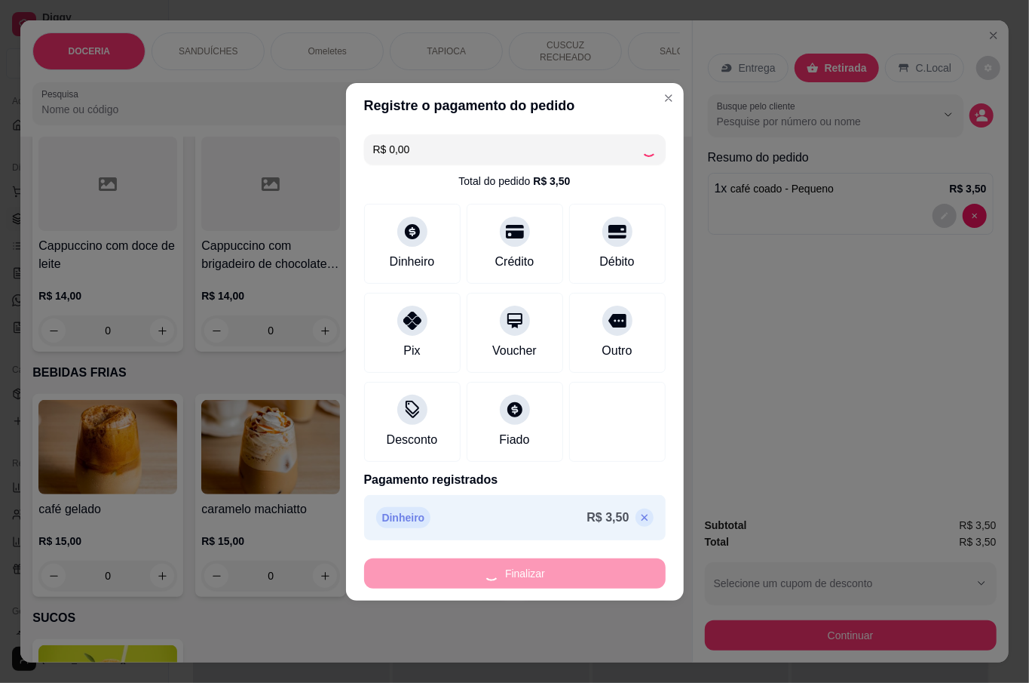
type input "0"
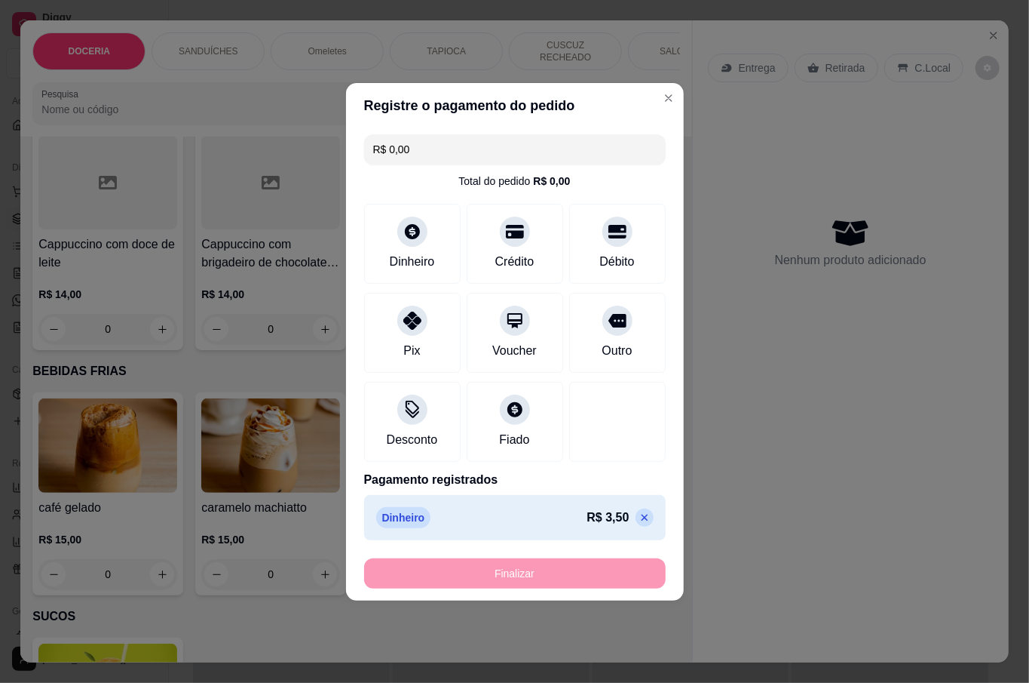
type input "-R$ 3,50"
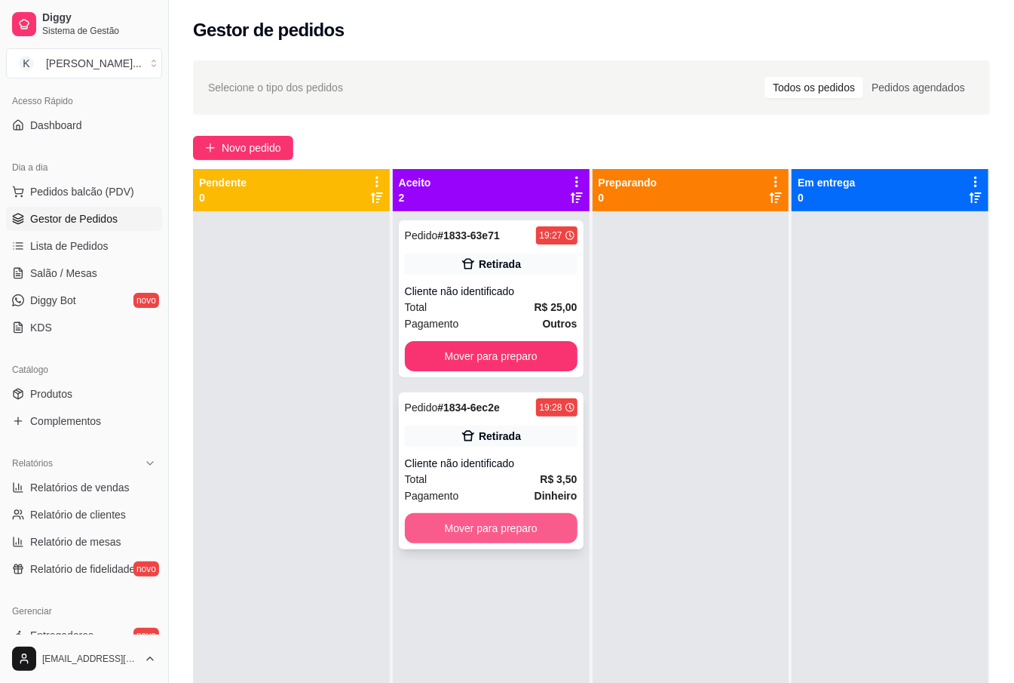
click at [510, 513] on div "Pedido # 1834-6ec2e 19:28 Retirada Cliente não identificado Total R$ 3,50 Pagam…" at bounding box center [491, 470] width 185 height 157
click at [544, 522] on button "Mover para preparo" at bounding box center [490, 528] width 167 height 29
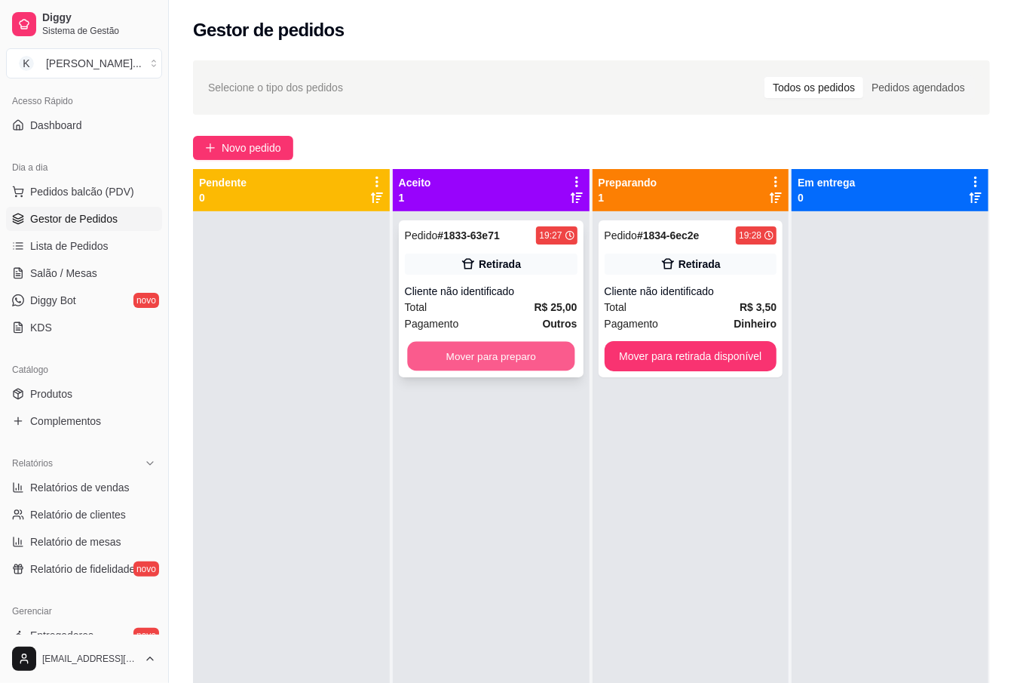
click at [537, 361] on button "Mover para preparo" at bounding box center [490, 356] width 167 height 29
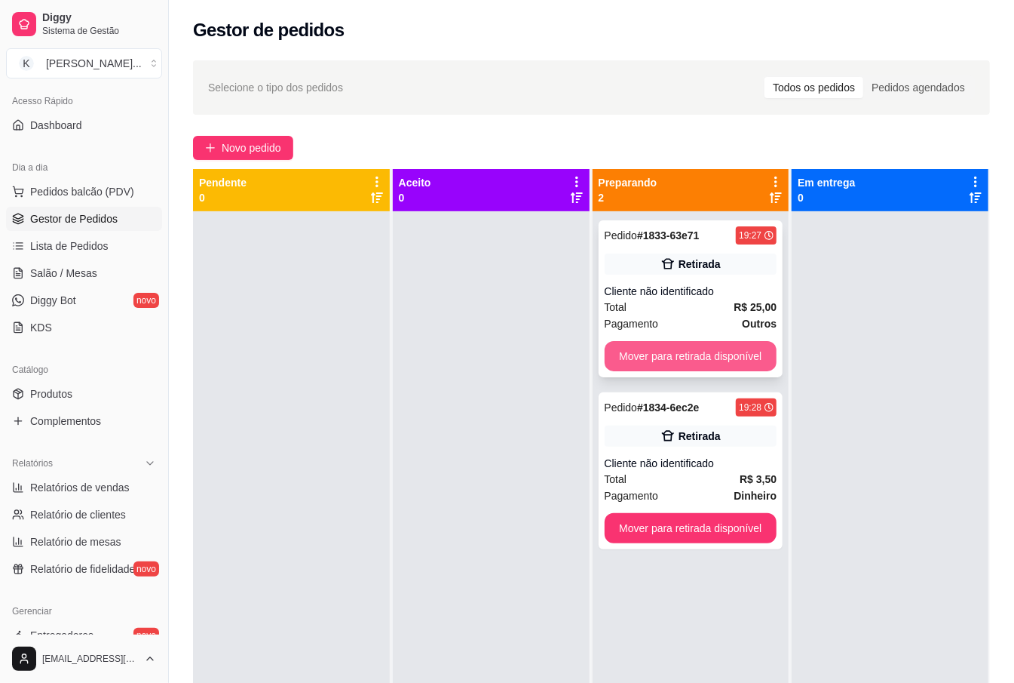
click at [647, 353] on button "Mover para retirada disponível" at bounding box center [691, 356] width 173 height 30
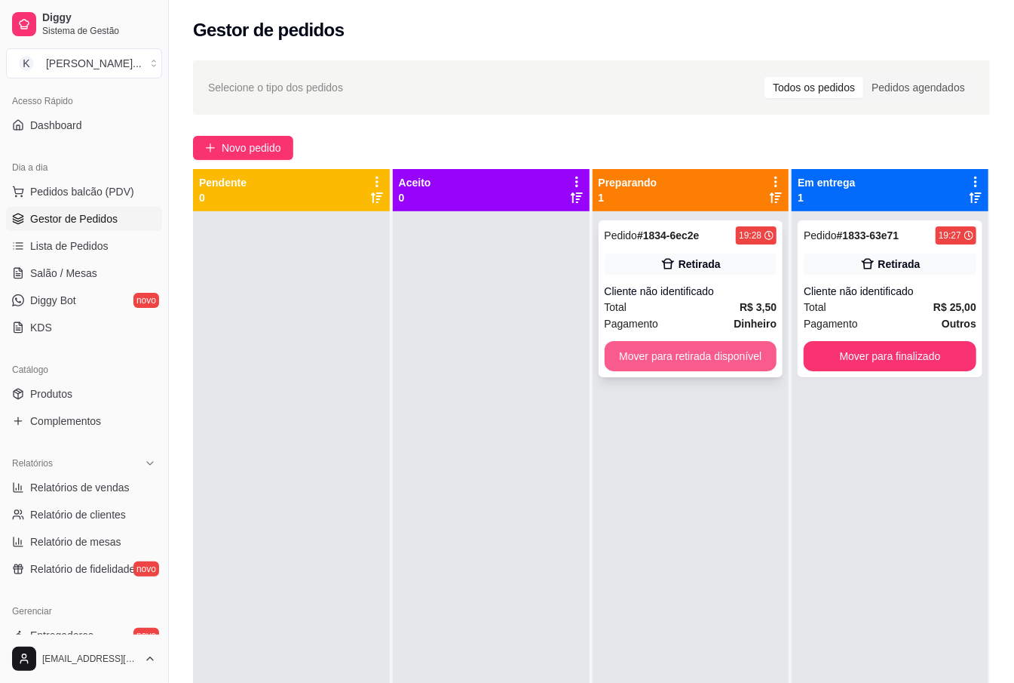
click at [736, 353] on button "Mover para retirada disponível" at bounding box center [691, 356] width 173 height 30
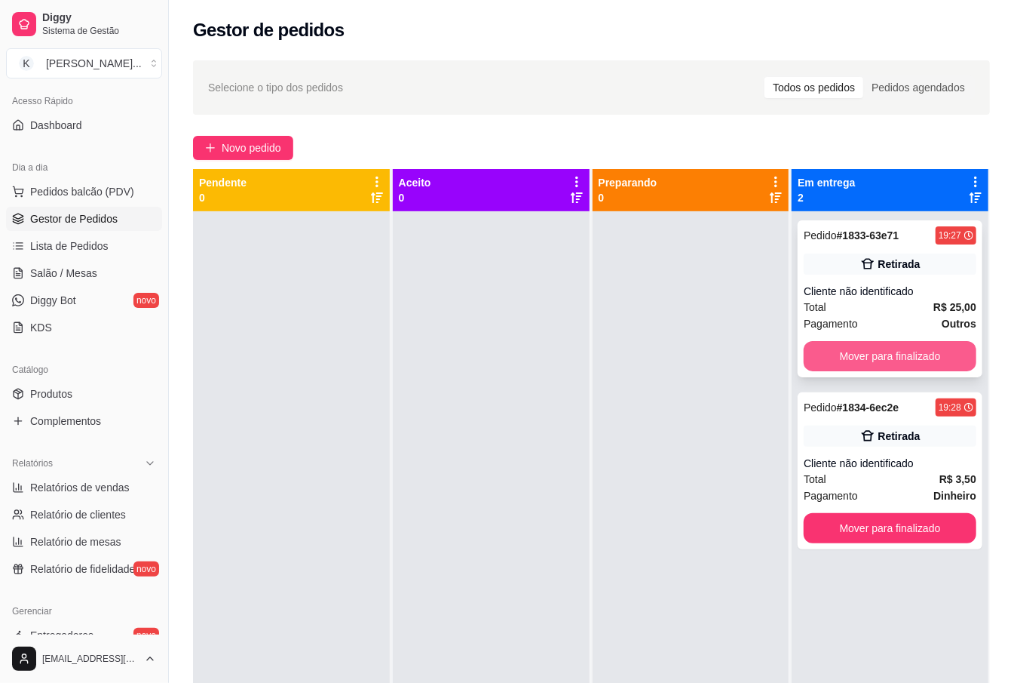
click at [860, 353] on button "Mover para finalizado" at bounding box center [890, 356] width 173 height 30
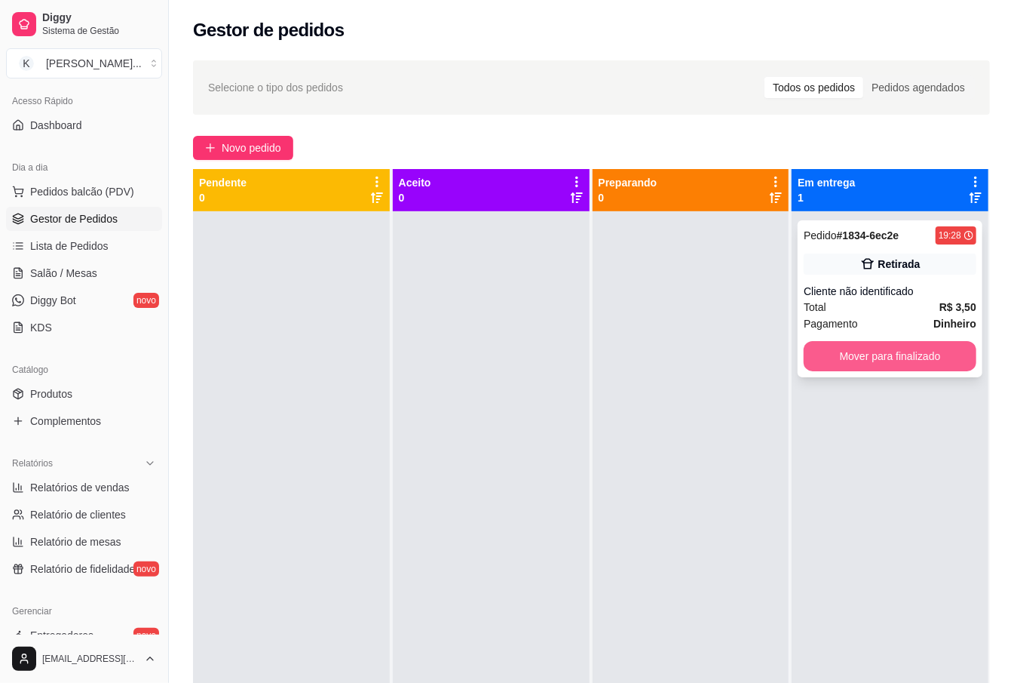
click at [904, 354] on button "Mover para finalizado" at bounding box center [890, 356] width 173 height 30
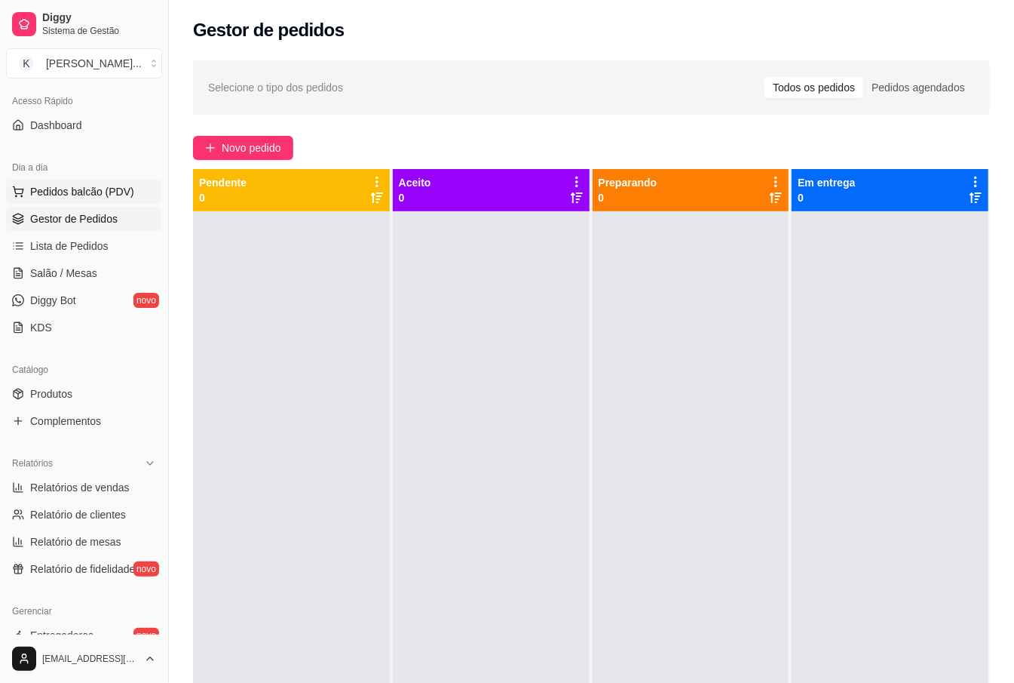
click at [101, 187] on span "Pedidos balcão (PDV)" at bounding box center [82, 191] width 104 height 15
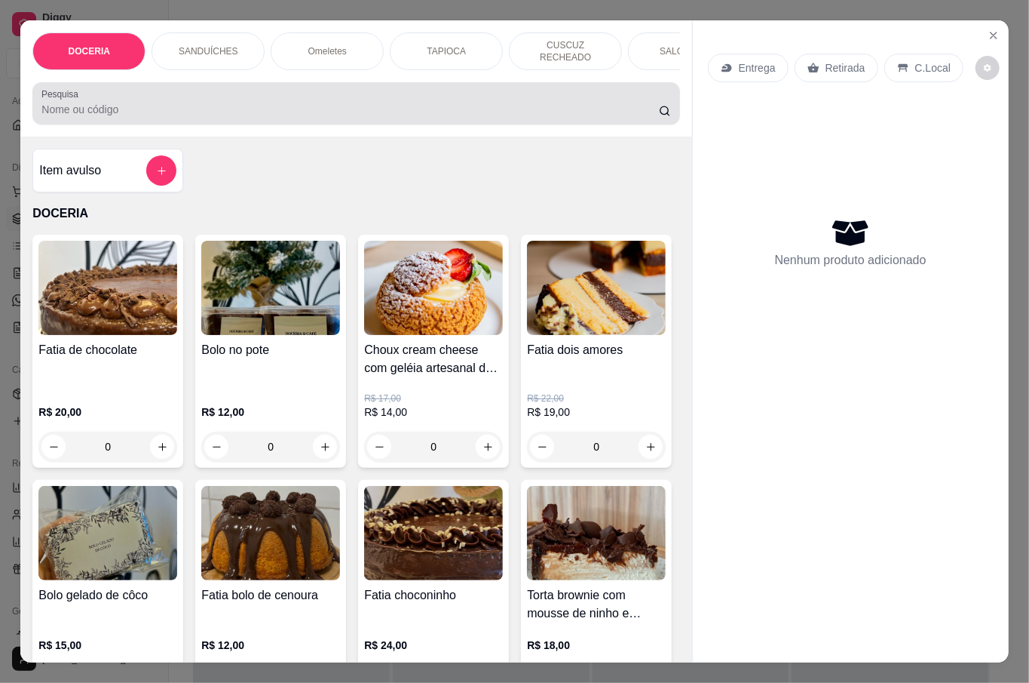
click at [321, 102] on input "Pesquisa" at bounding box center [350, 109] width 618 height 15
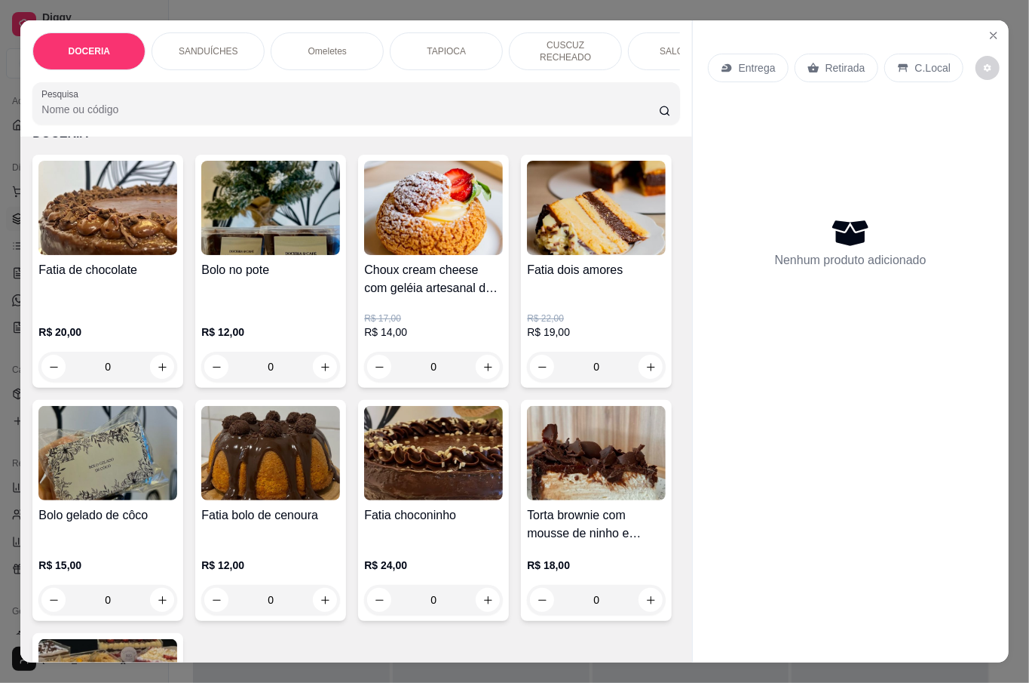
scroll to position [100, 0]
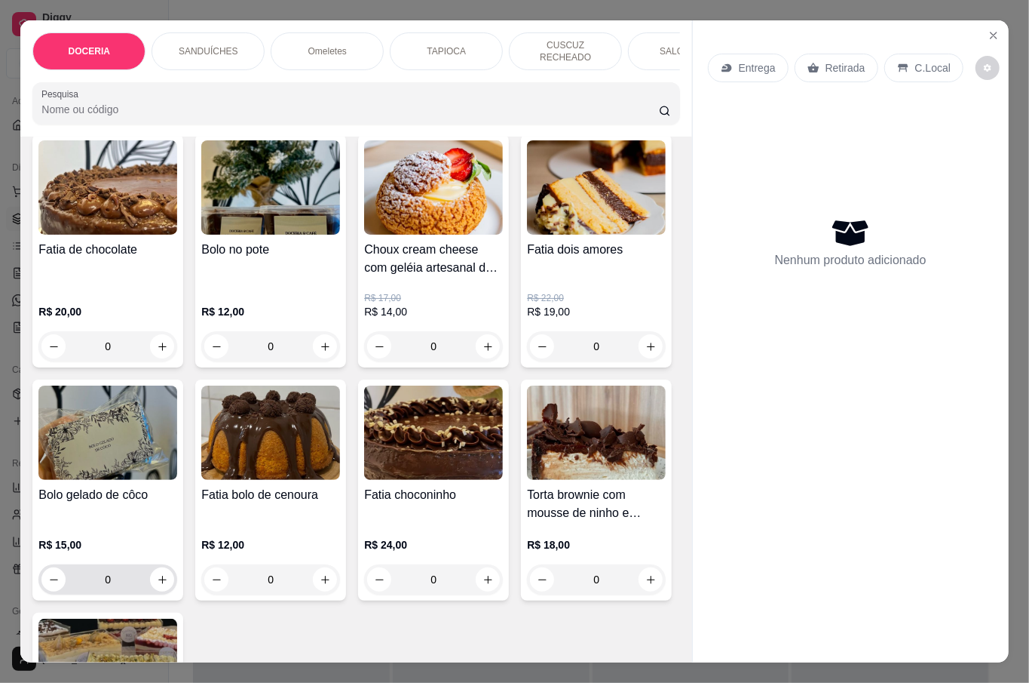
click at [174, 567] on button "increase-product-quantity" at bounding box center [162, 579] width 24 height 24
type input "1"
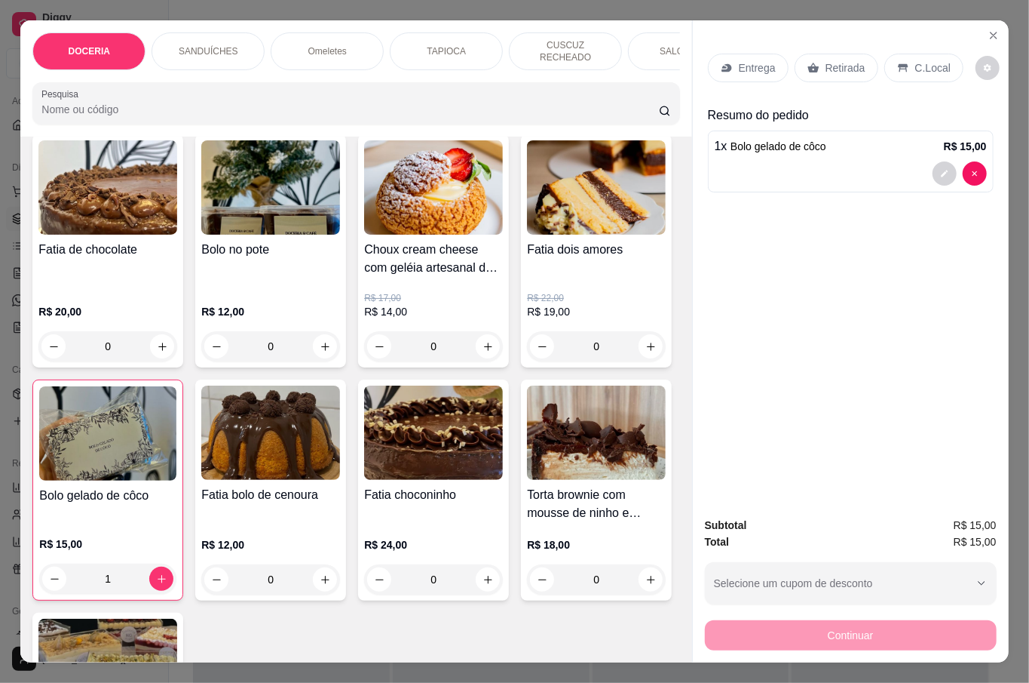
click at [902, 55] on div "C.Local" at bounding box center [924, 68] width 79 height 29
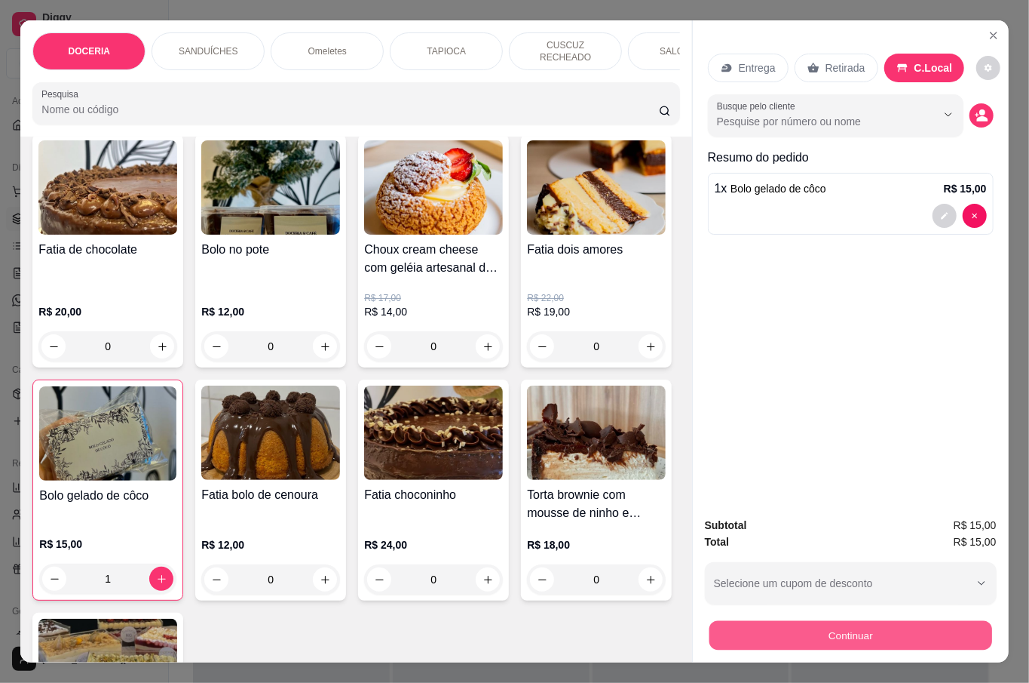
click at [848, 629] on button "Continuar" at bounding box center [850, 634] width 283 height 29
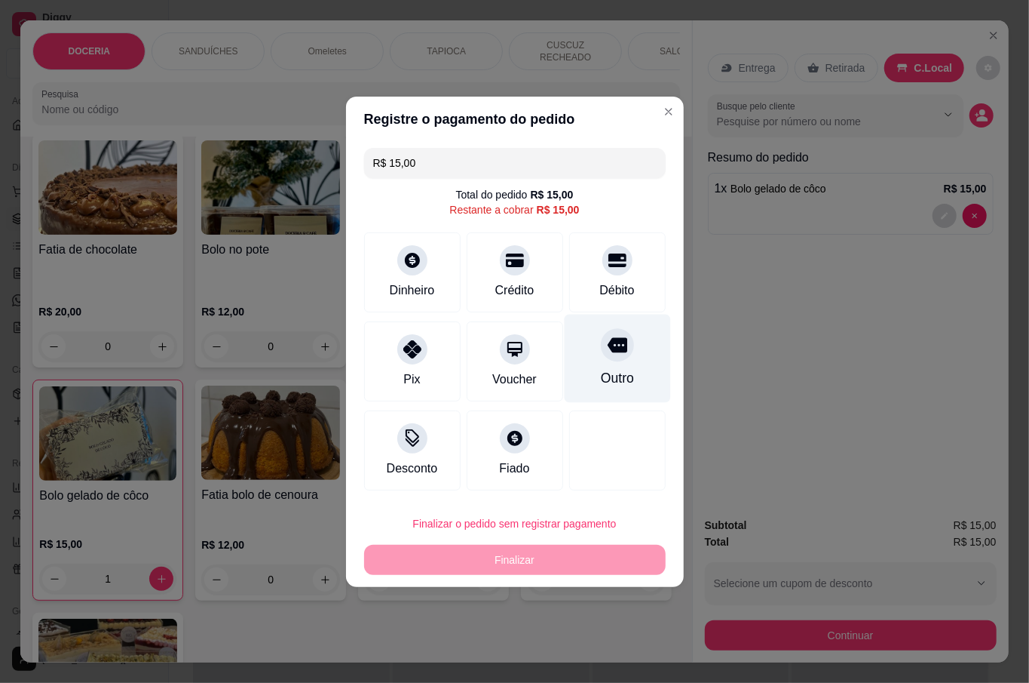
click at [613, 361] on div at bounding box center [617, 344] width 33 height 33
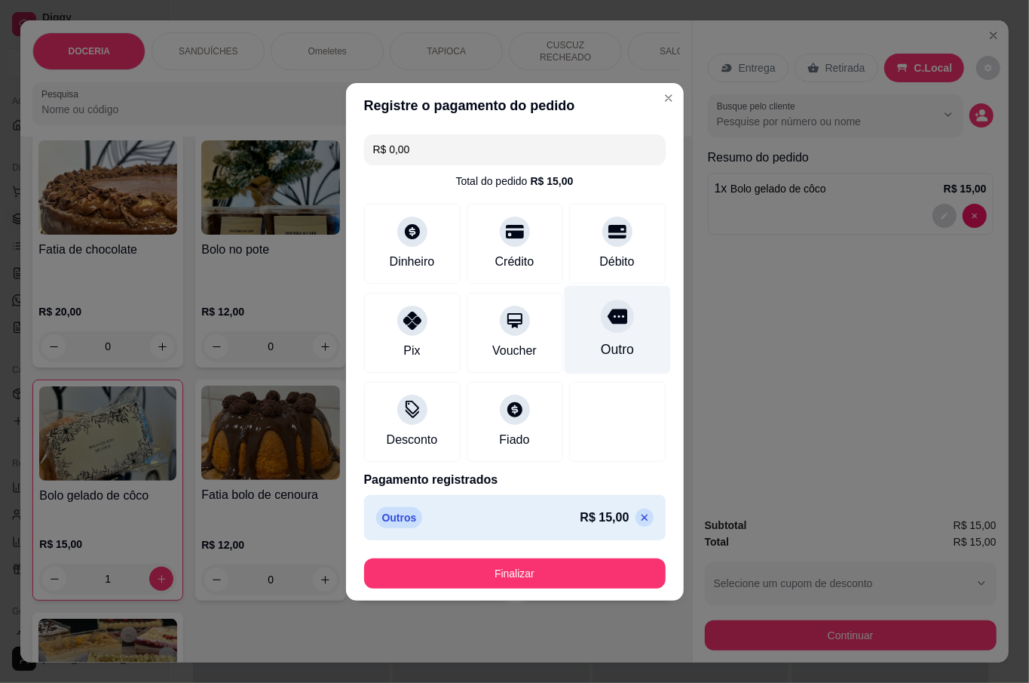
type input "R$ 0,00"
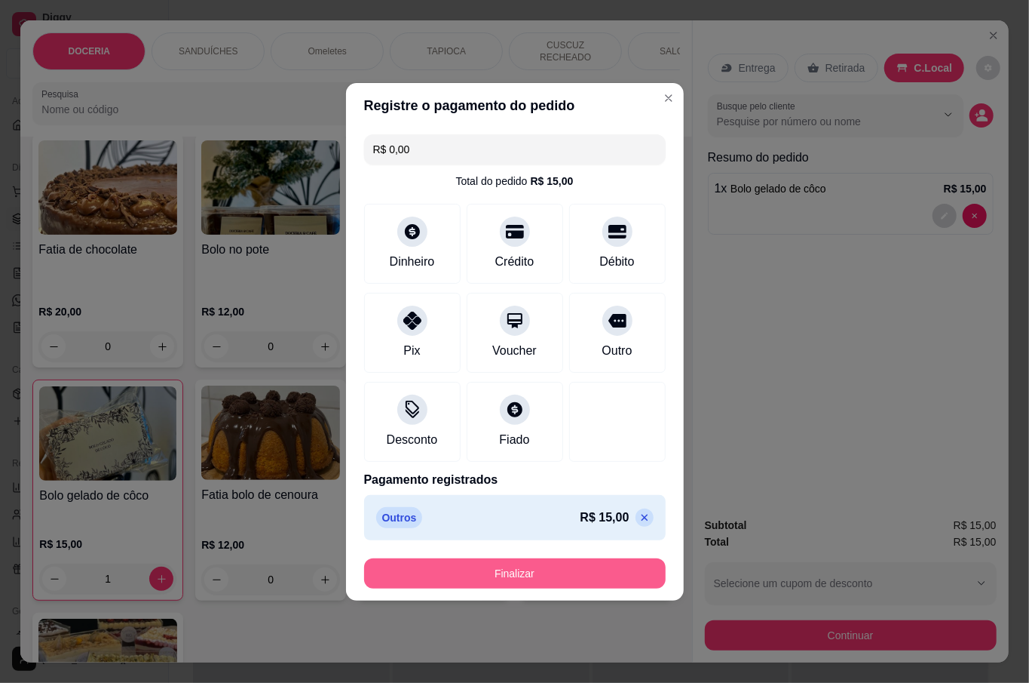
click at [514, 571] on button "Finalizar" at bounding box center [515, 573] width 302 height 30
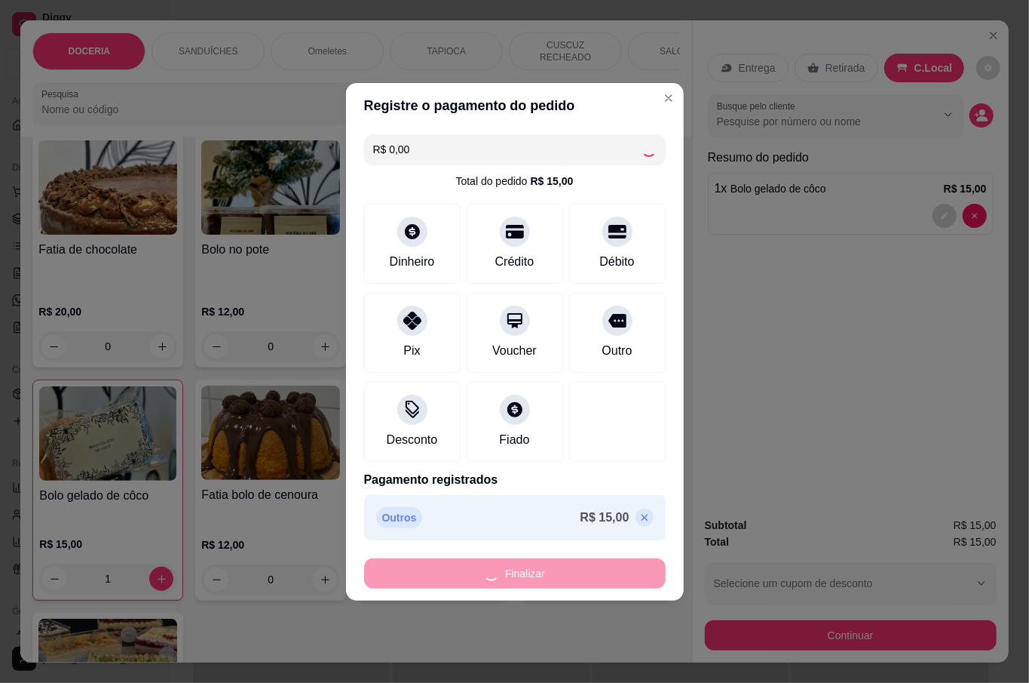
type input "0"
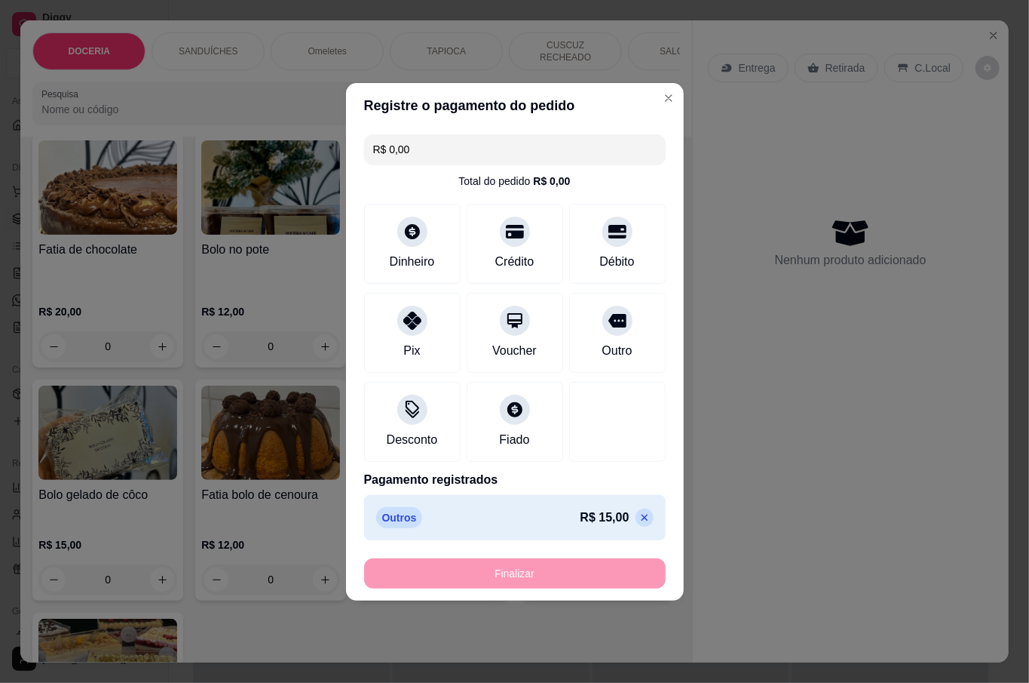
type input "-R$ 15,00"
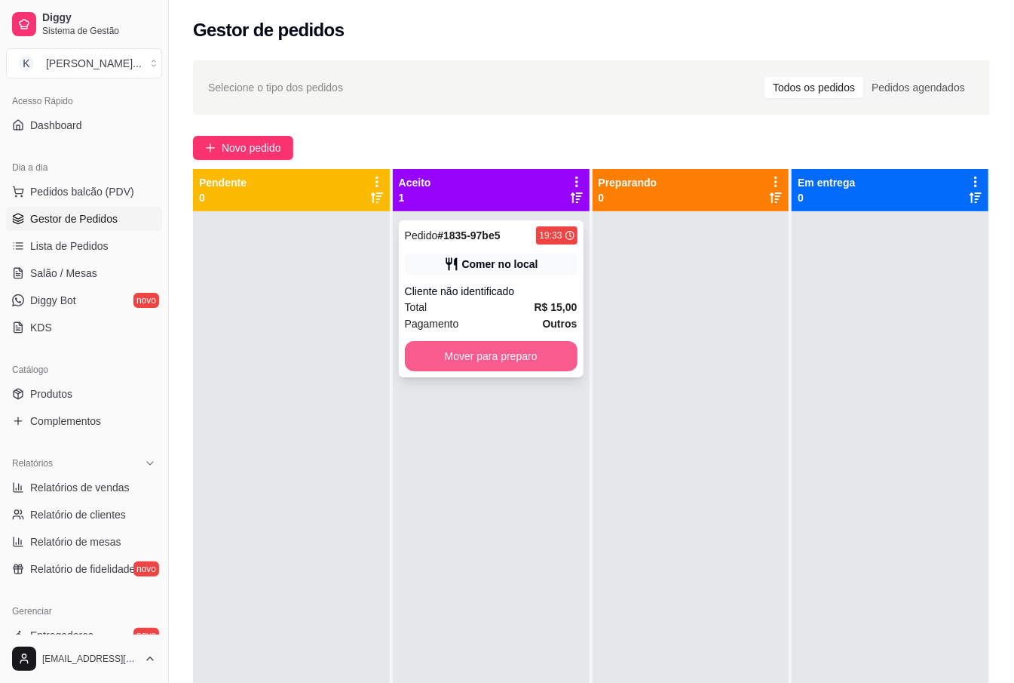
click at [549, 345] on button "Mover para preparo" at bounding box center [491, 356] width 173 height 30
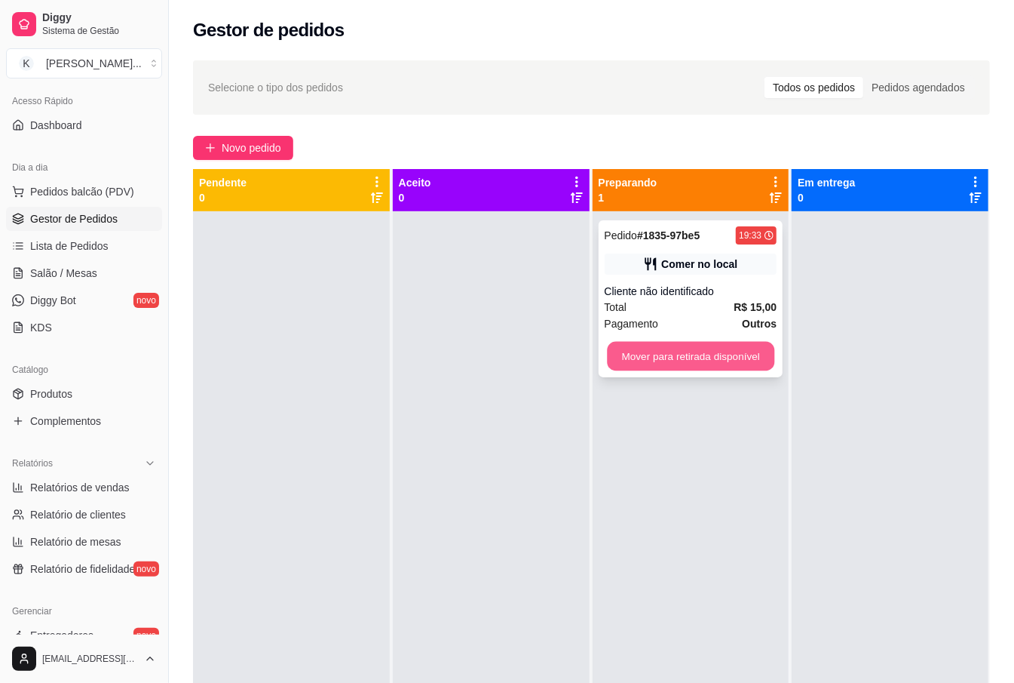
click at [722, 364] on button "Mover para retirada disponível" at bounding box center [690, 356] width 167 height 29
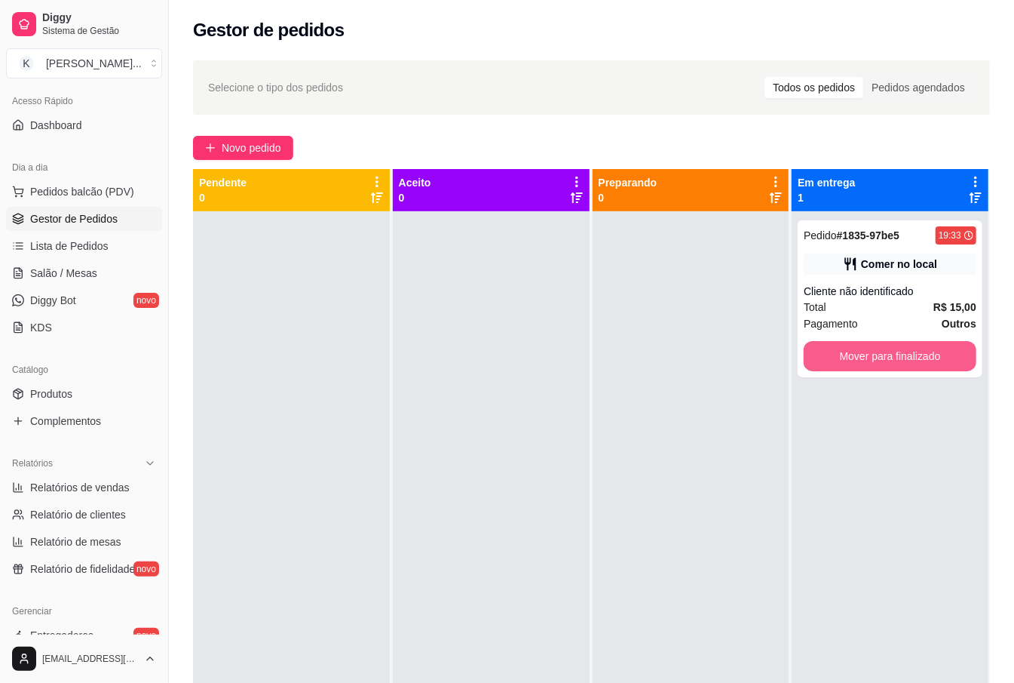
click at [848, 351] on button "Mover para finalizado" at bounding box center [890, 356] width 173 height 30
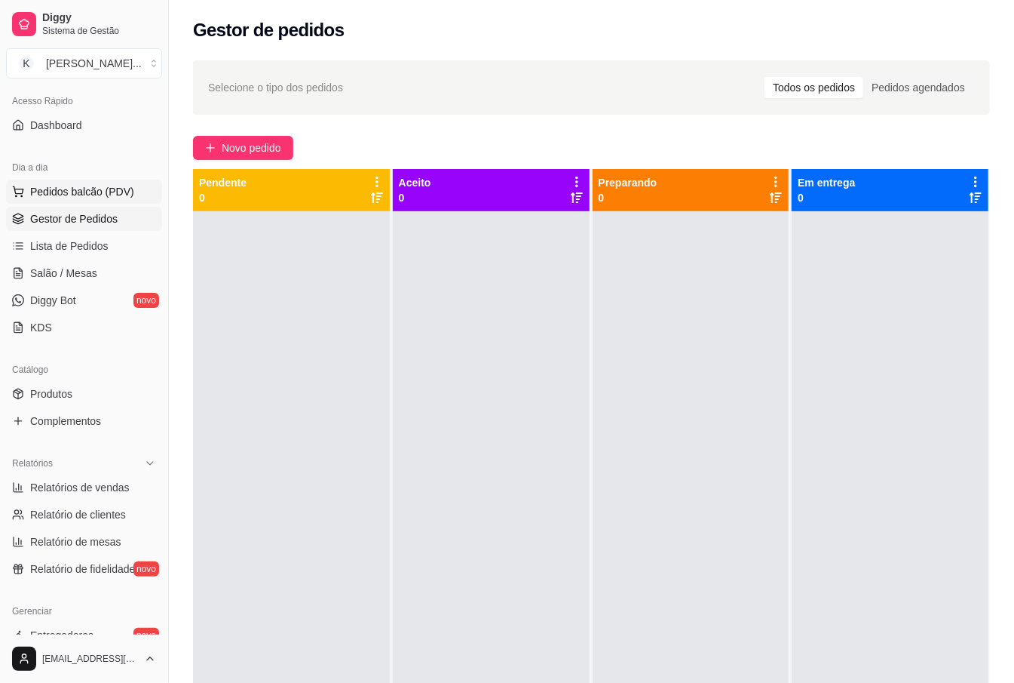
click at [92, 199] on span "Pedidos balcão (PDV)" at bounding box center [82, 191] width 104 height 15
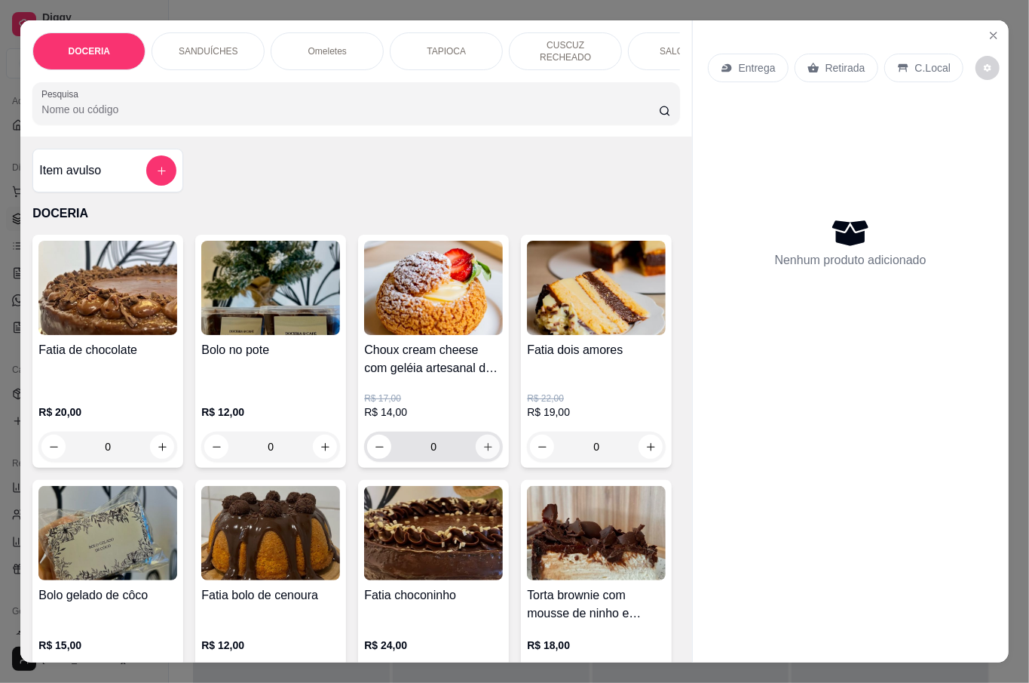
click at [483, 441] on icon "increase-product-quantity" at bounding box center [488, 446] width 11 height 11
type input "1"
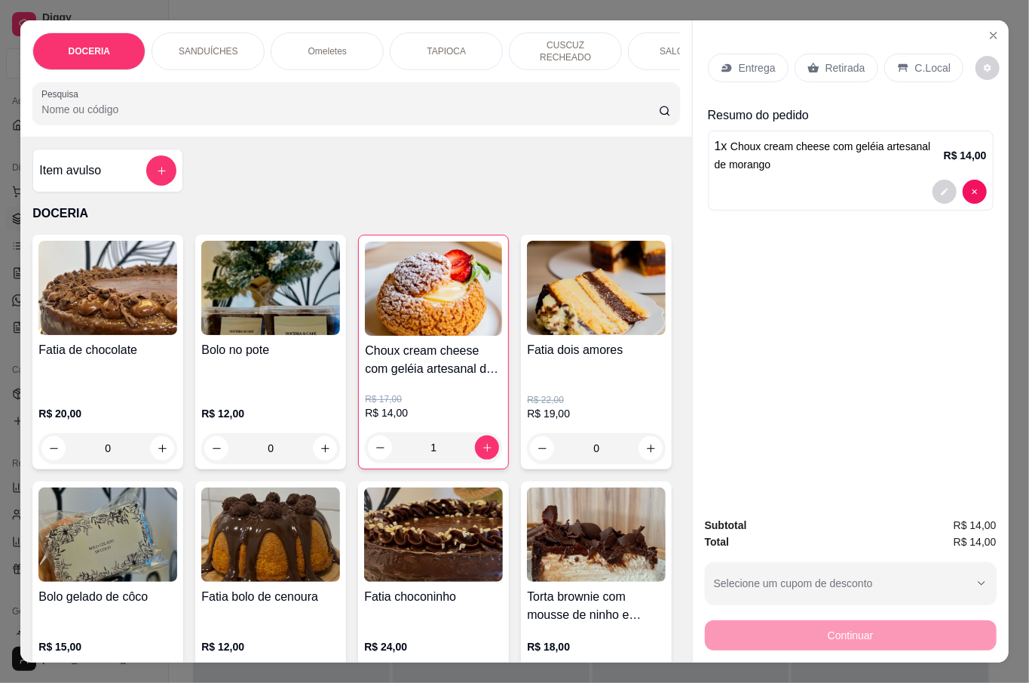
click at [233, 103] on input "Pesquisa" at bounding box center [350, 109] width 618 height 15
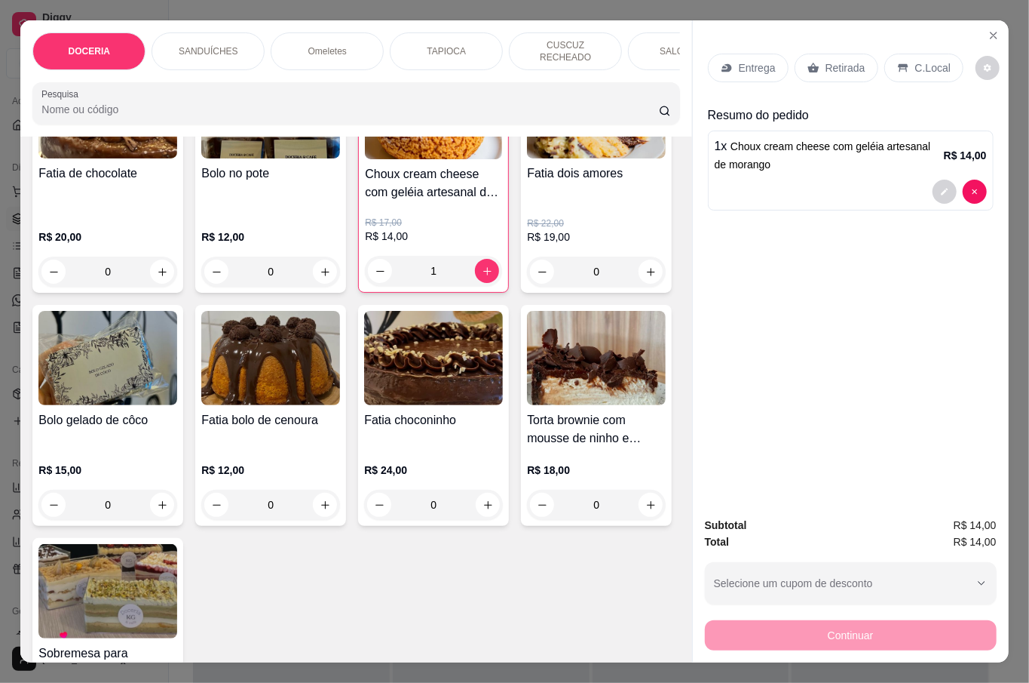
scroll to position [201, 0]
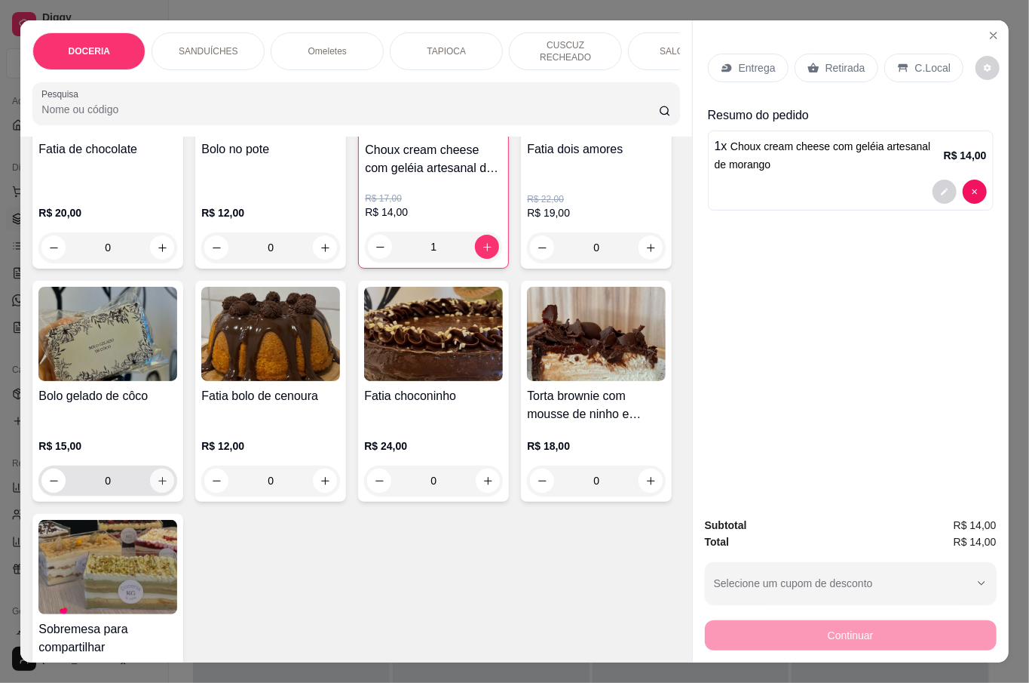
click at [168, 475] on icon "increase-product-quantity" at bounding box center [162, 480] width 11 height 11
type input "1"
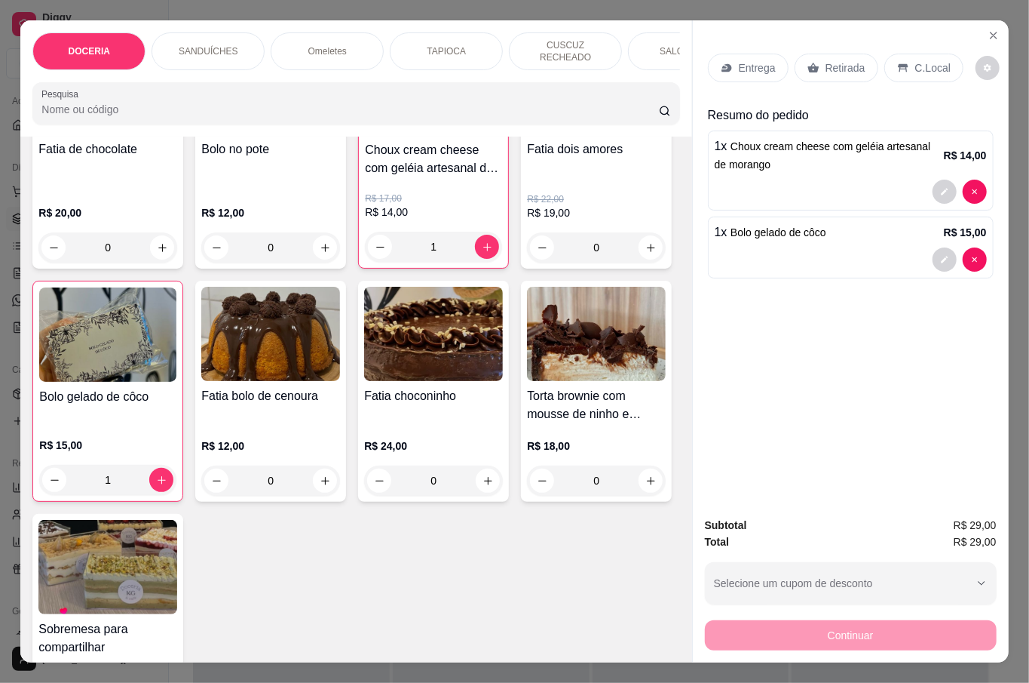
click at [897, 62] on icon at bounding box center [903, 68] width 12 height 12
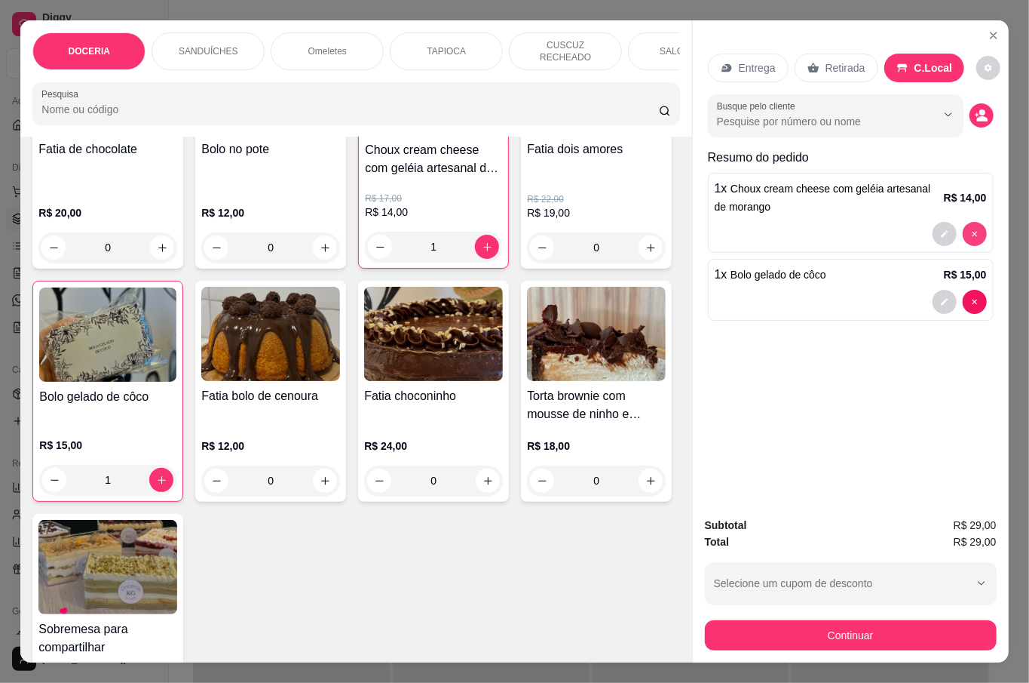
type input "0"
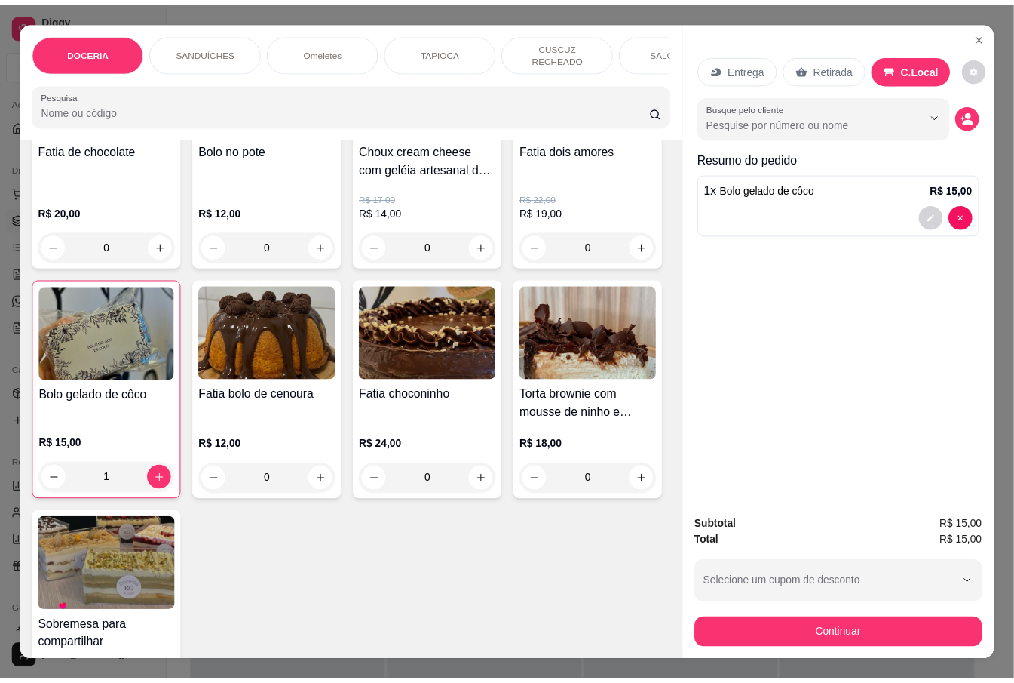
scroll to position [0, 0]
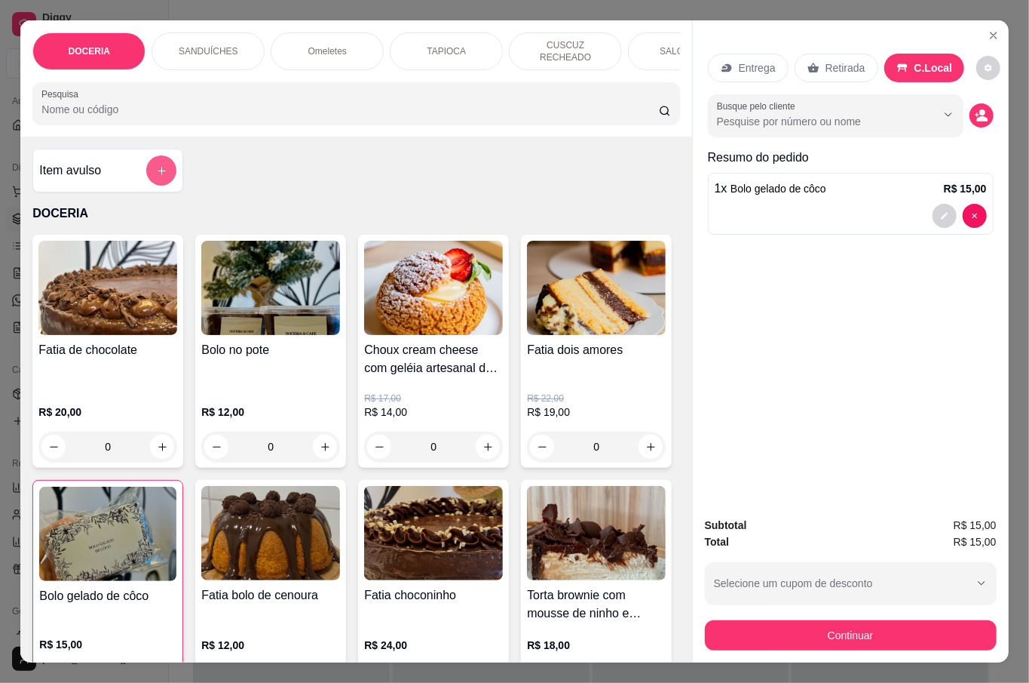
click at [156, 165] on icon "add-separate-item" at bounding box center [161, 170] width 11 height 11
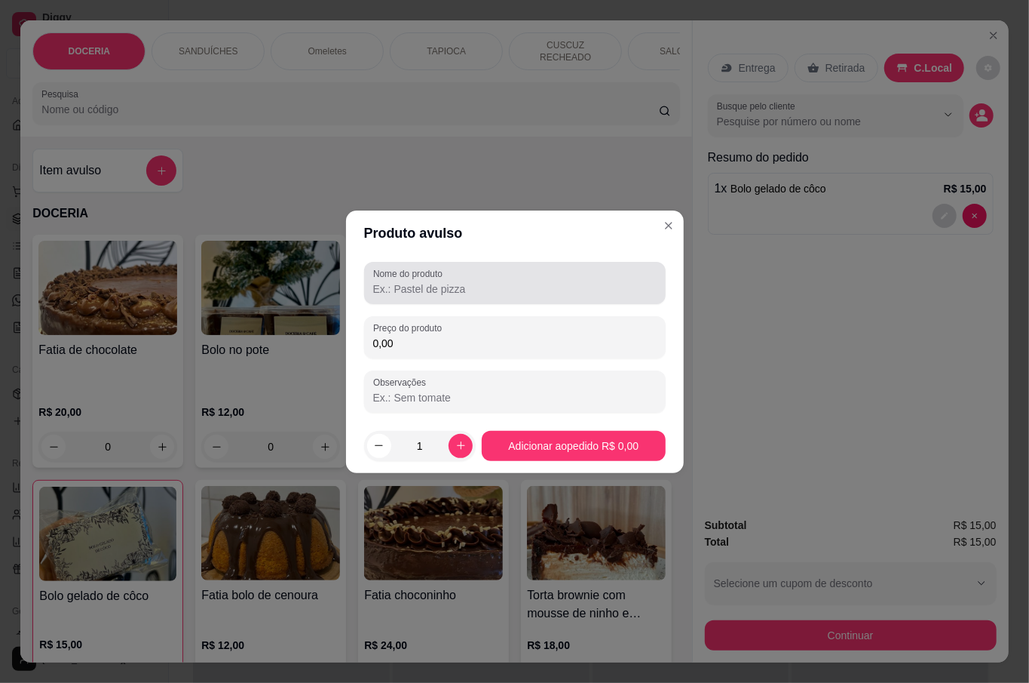
click at [466, 293] on input "Nome do produto" at bounding box center [515, 288] width 284 height 15
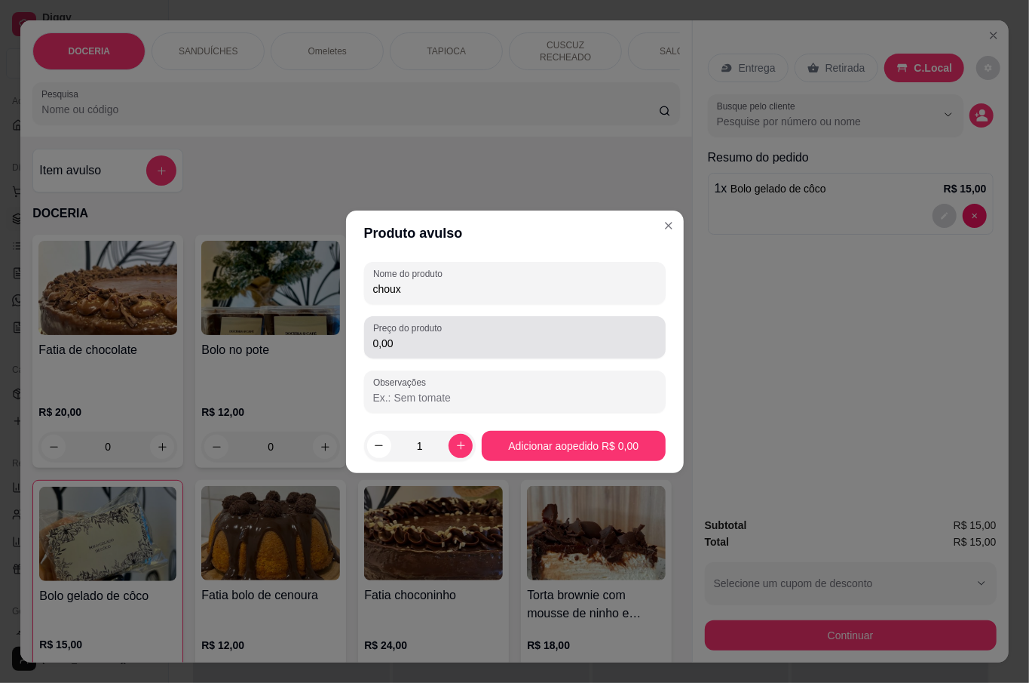
type input "choux"
click at [418, 333] on label "Preço do produto" at bounding box center [410, 327] width 74 height 13
click at [418, 336] on input "0,00" at bounding box center [515, 343] width 284 height 15
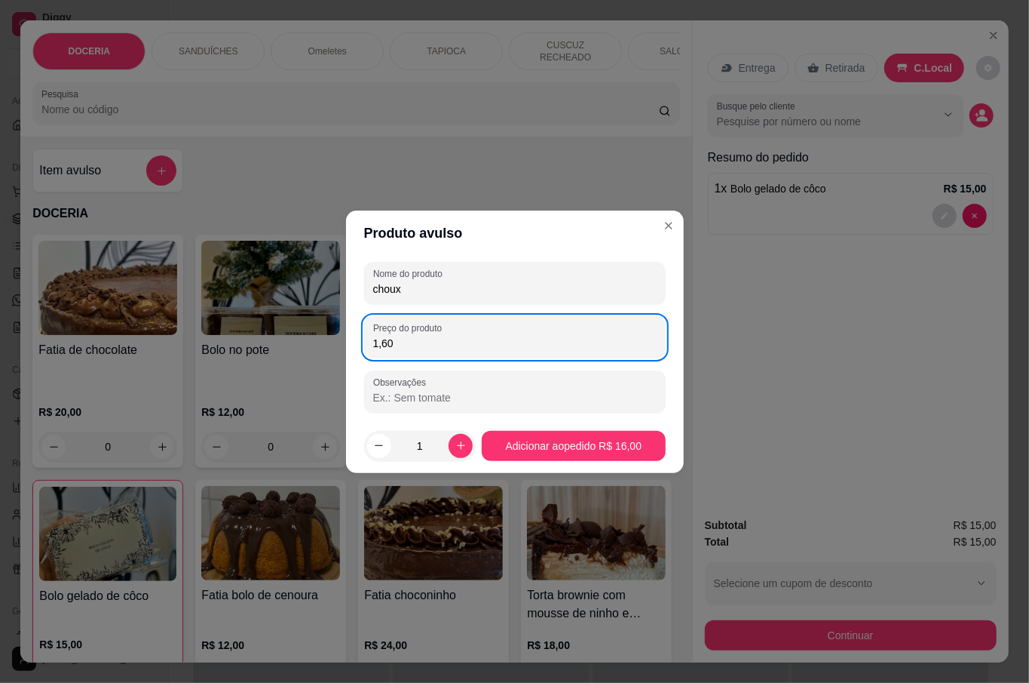
type input "16,00"
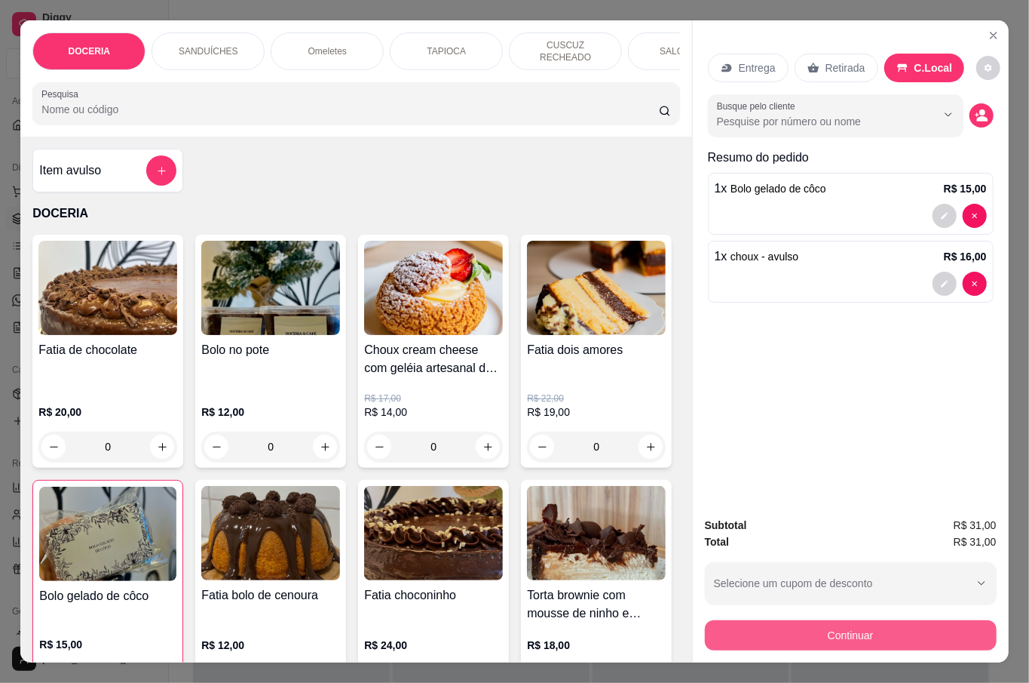
click at [891, 622] on button "Continuar" at bounding box center [851, 635] width 292 height 30
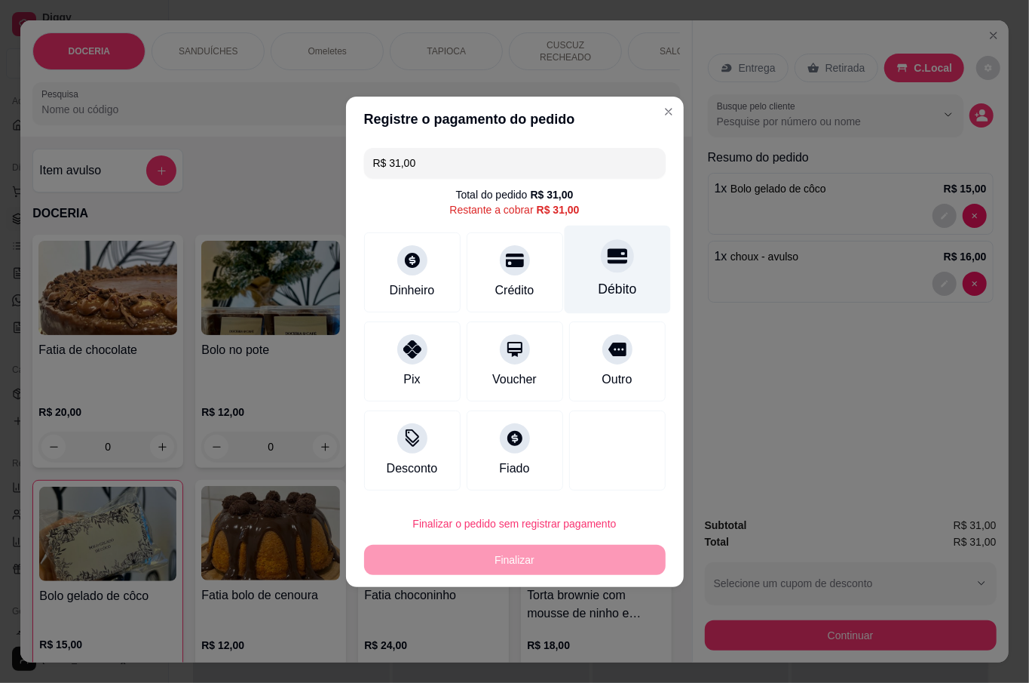
click at [602, 288] on div "Débito" at bounding box center [617, 289] width 38 height 20
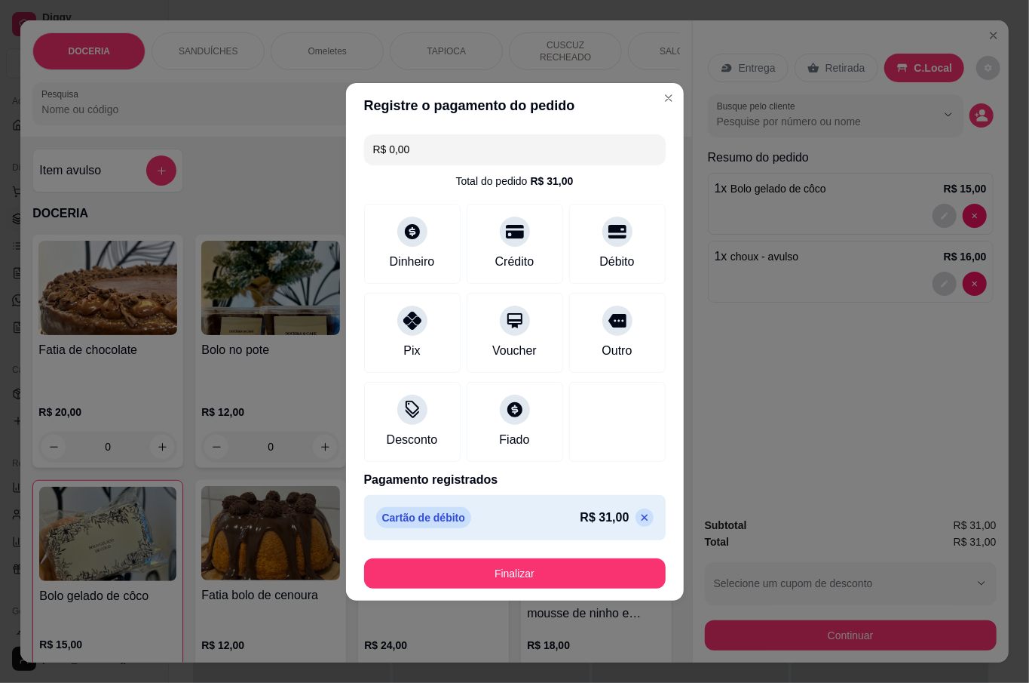
click at [639, 517] on icon at bounding box center [645, 517] width 12 height 12
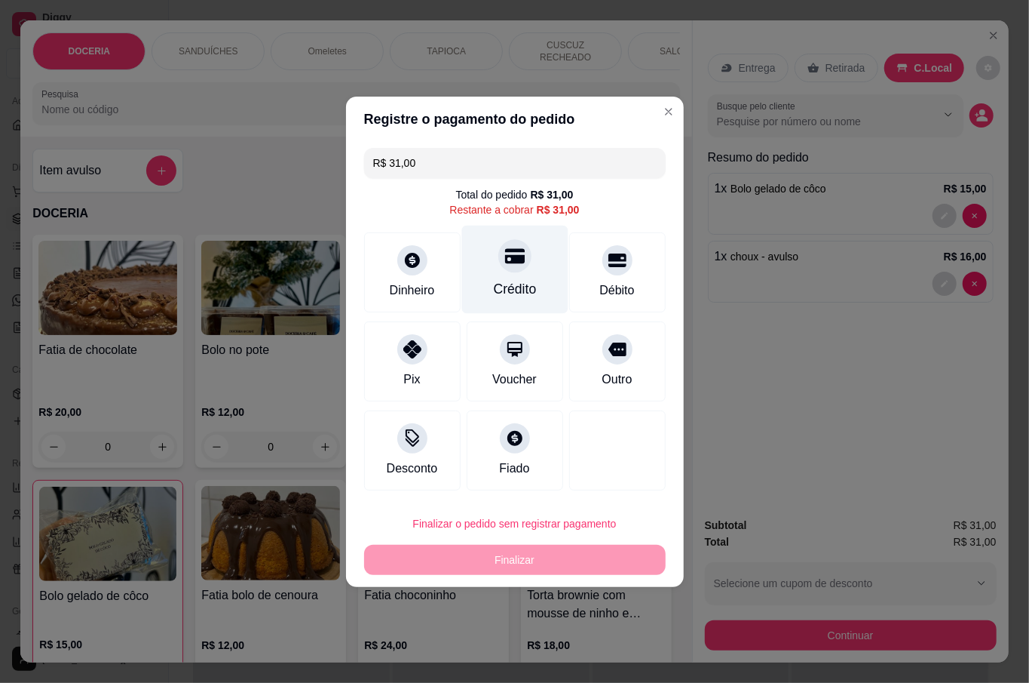
click at [517, 281] on div "Crédito" at bounding box center [514, 289] width 43 height 20
type input "R$ 0,00"
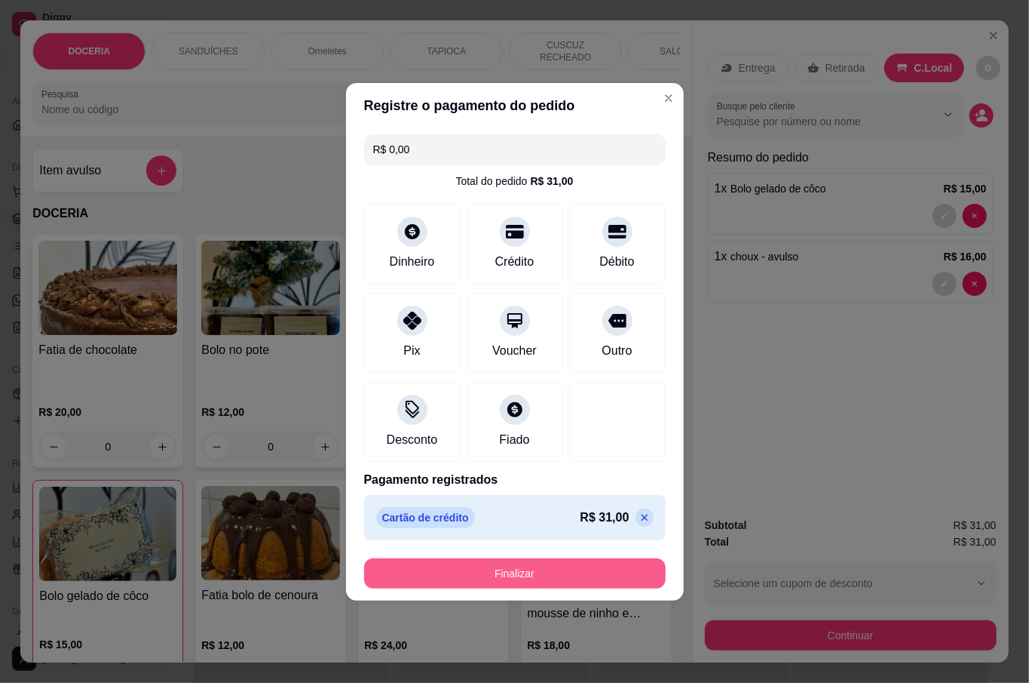
click at [569, 562] on button "Finalizar" at bounding box center [515, 573] width 302 height 30
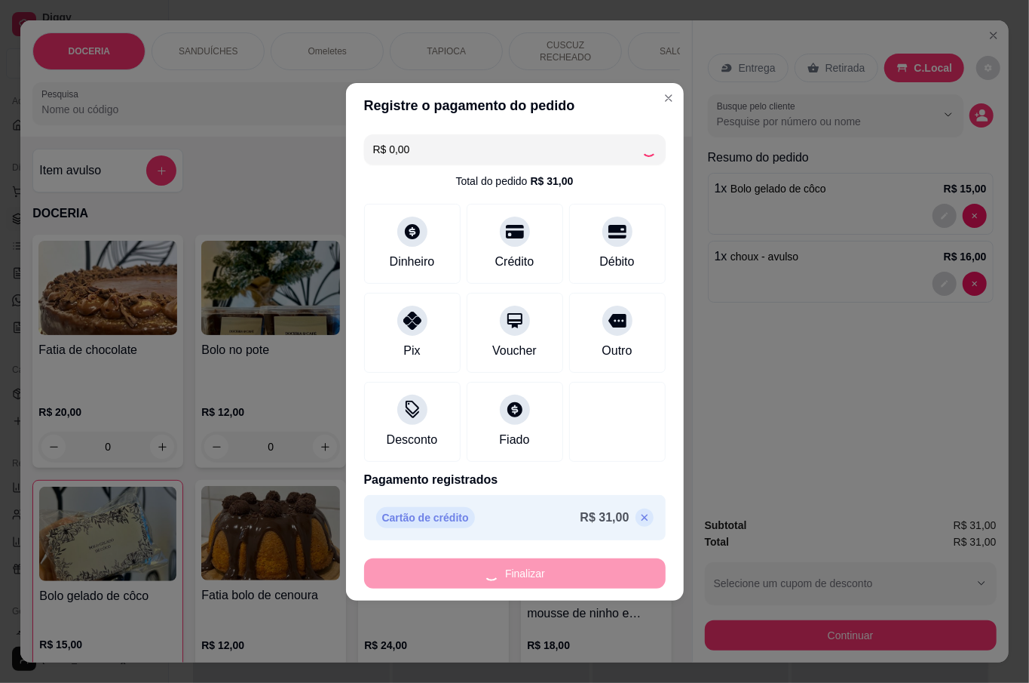
type input "0"
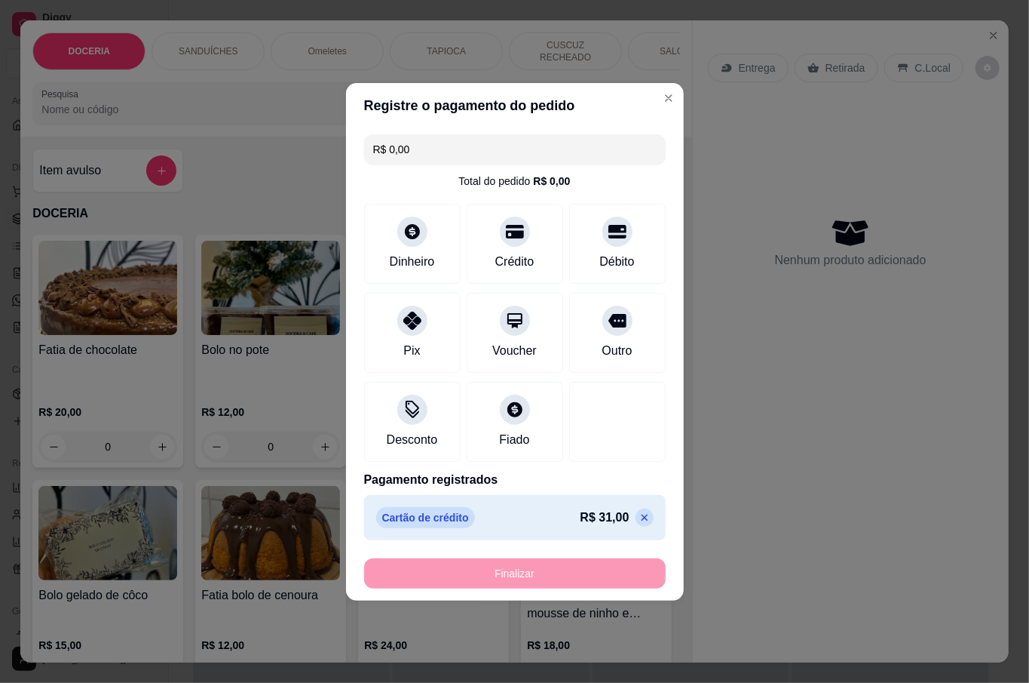
type input "-R$ 31,00"
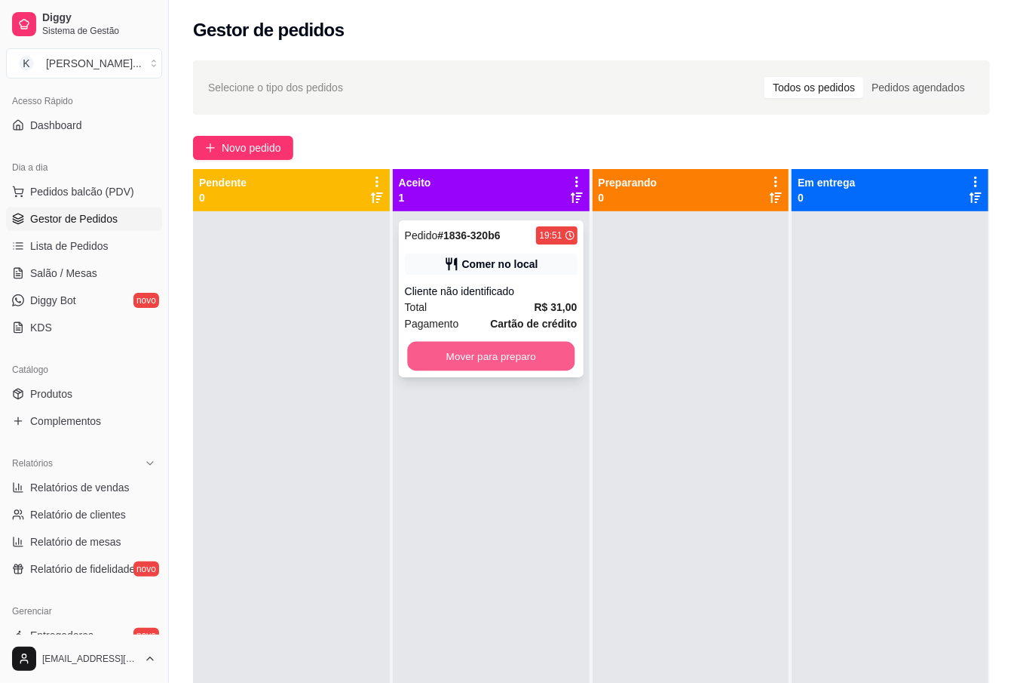
click at [532, 350] on button "Mover para preparo" at bounding box center [490, 356] width 167 height 29
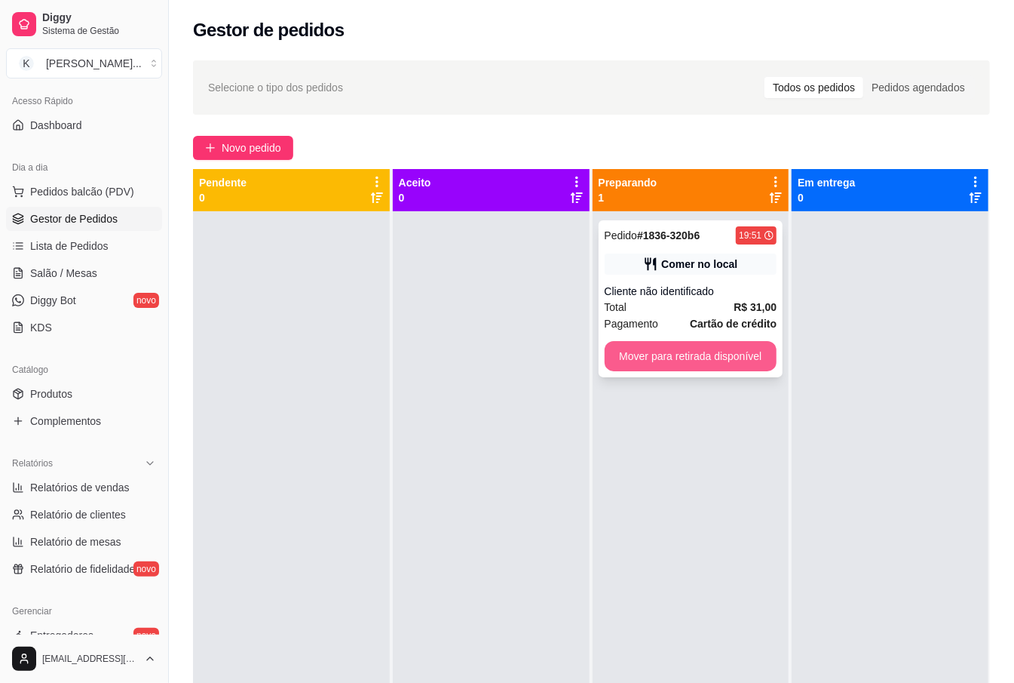
click at [667, 354] on button "Mover para retirada disponível" at bounding box center [691, 356] width 173 height 30
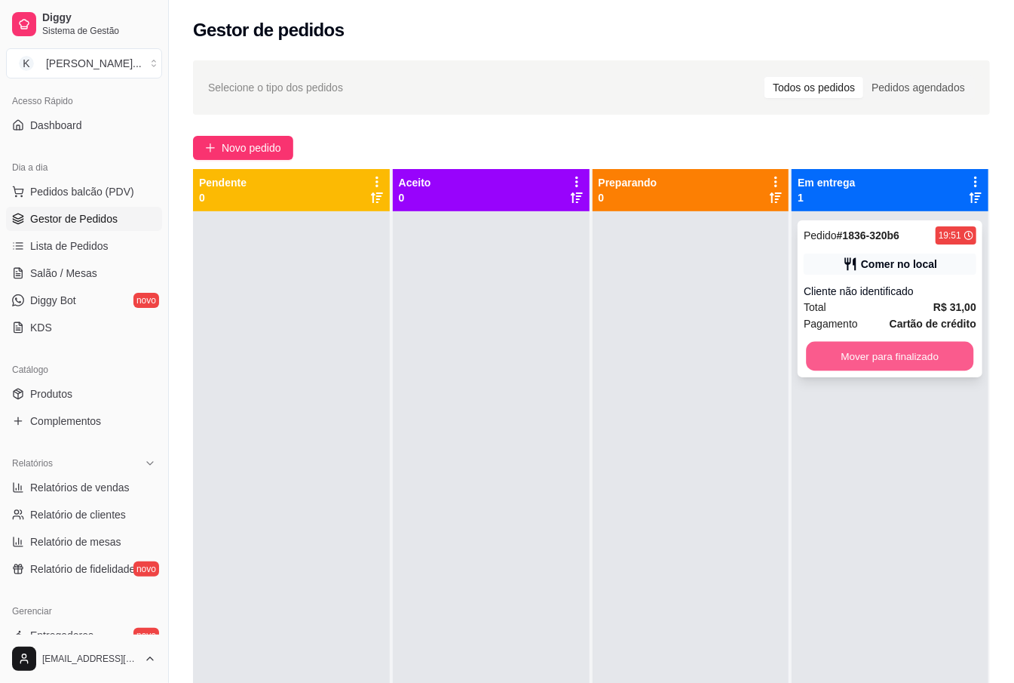
click at [846, 350] on button "Mover para finalizado" at bounding box center [890, 356] width 167 height 29
